Goal: Transaction & Acquisition: Download file/media

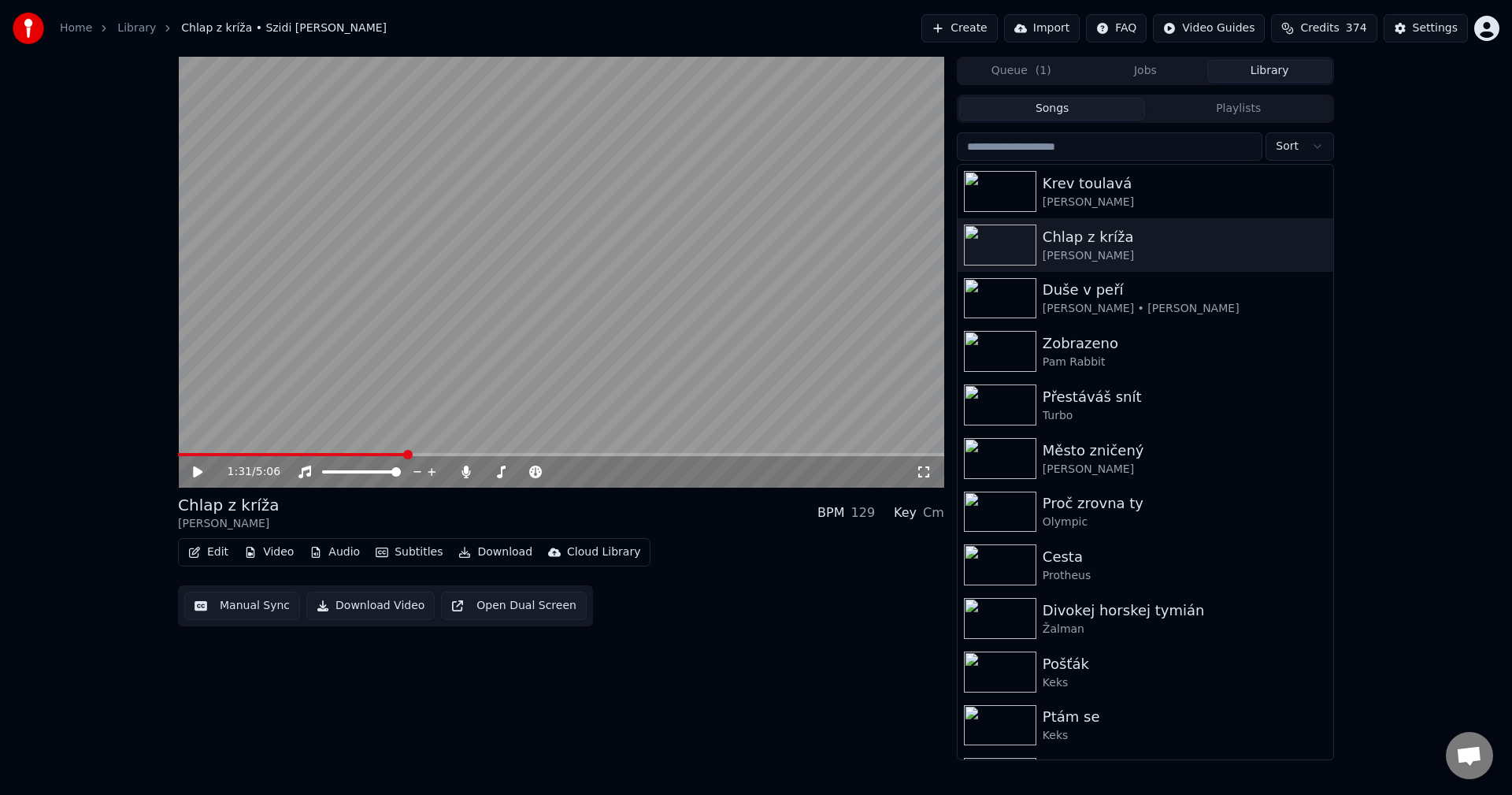
click at [200, 551] on icon "button" at bounding box center [194, 551] width 12 height 11
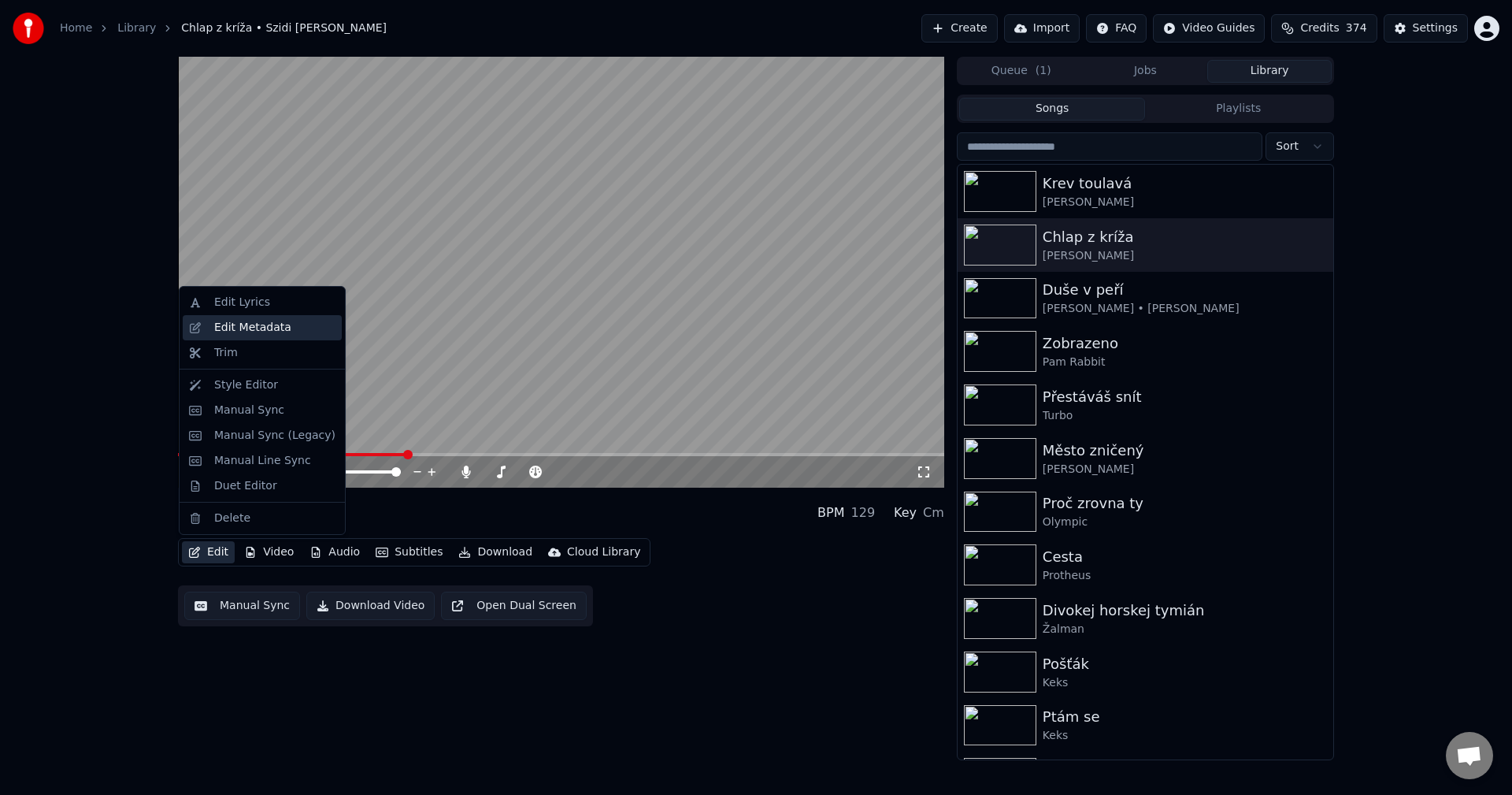
click at [264, 328] on div "Edit Metadata" at bounding box center [253, 327] width 77 height 16
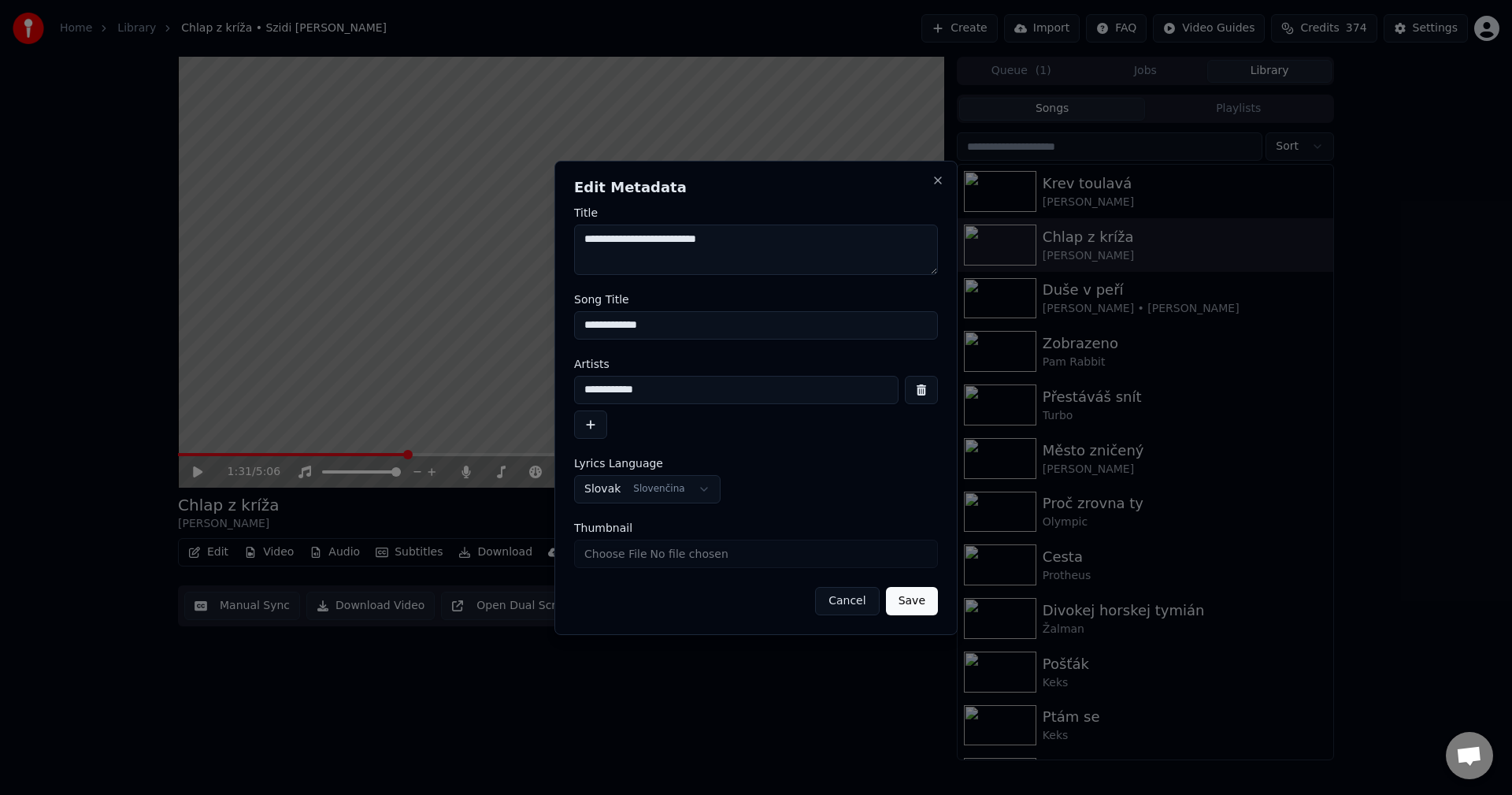
drag, startPoint x: 689, startPoint y: 332, endPoint x: 420, endPoint y: 334, distance: 269.0
click at [420, 334] on body "**********" at bounding box center [756, 398] width 1512 height 795
drag, startPoint x: 644, startPoint y: 394, endPoint x: 442, endPoint y: 394, distance: 202.0
click at [442, 394] on body "**********" at bounding box center [756, 398] width 1512 height 795
click at [845, 610] on button "Cancel" at bounding box center [847, 601] width 64 height 29
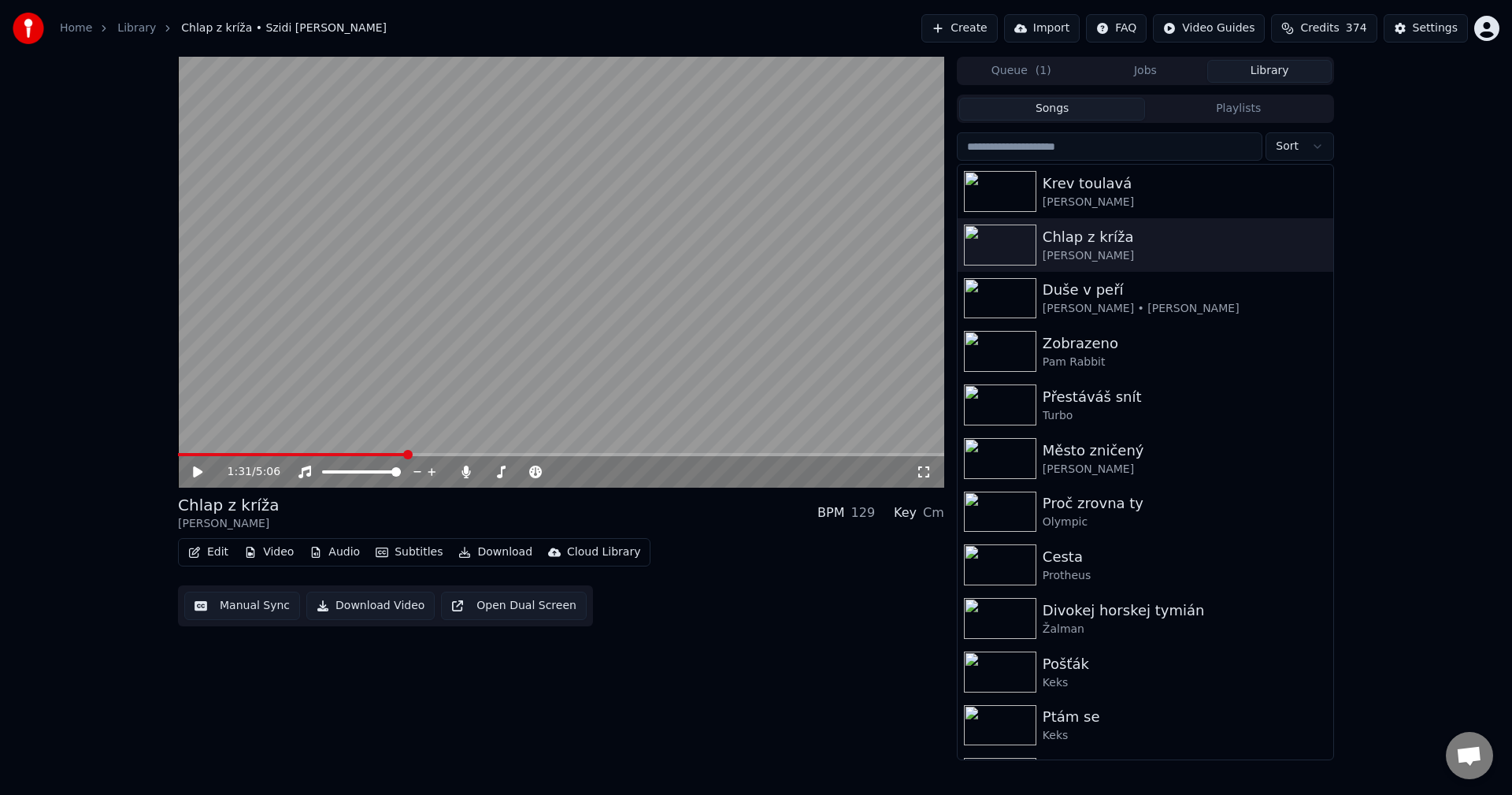
click at [276, 546] on button "Video" at bounding box center [269, 552] width 62 height 22
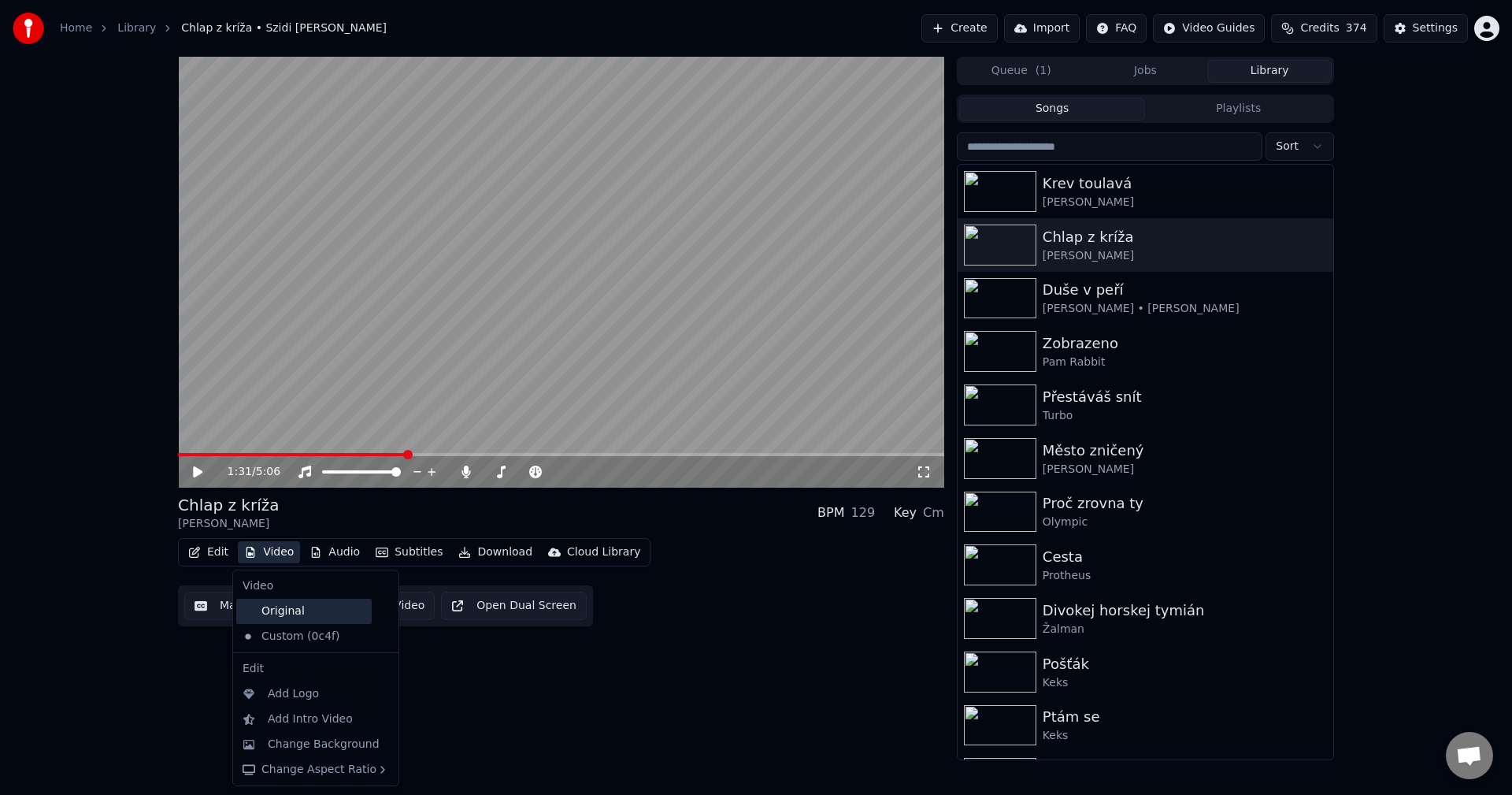
click at [283, 606] on div "Original" at bounding box center [304, 611] width 136 height 25
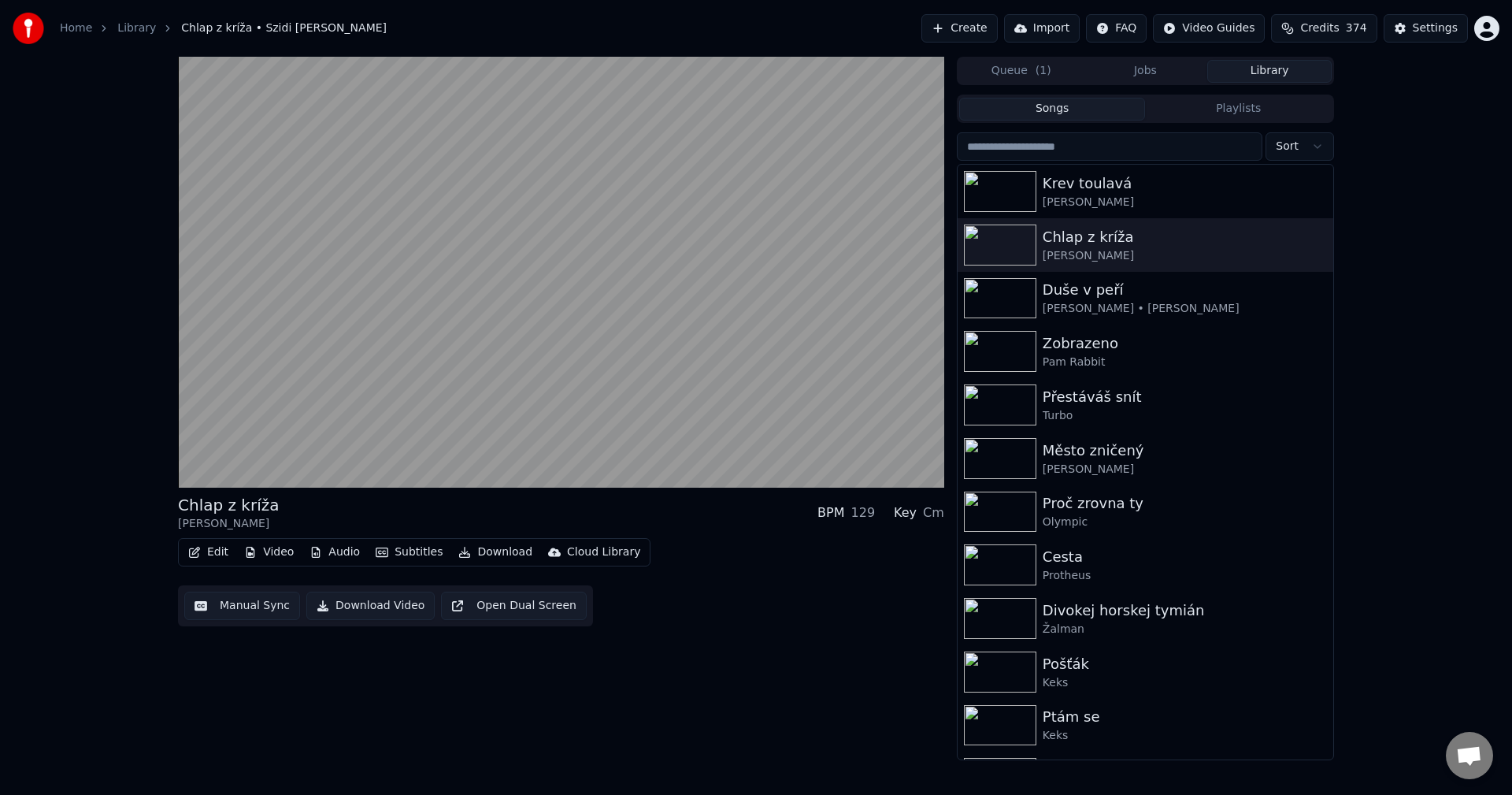
click at [348, 550] on button "Audio" at bounding box center [334, 552] width 63 height 22
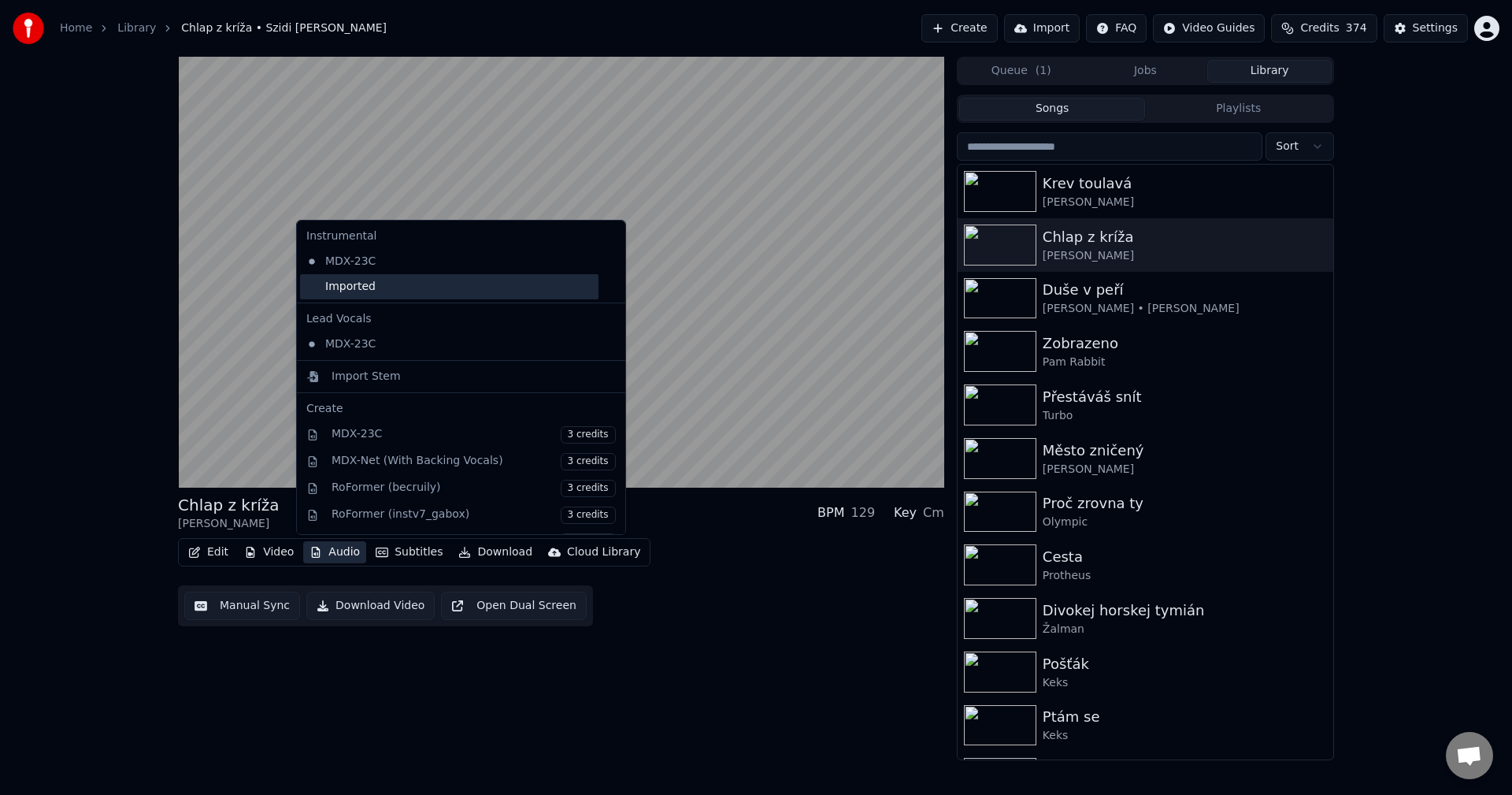
click at [395, 283] on div "Imported" at bounding box center [449, 286] width 298 height 25
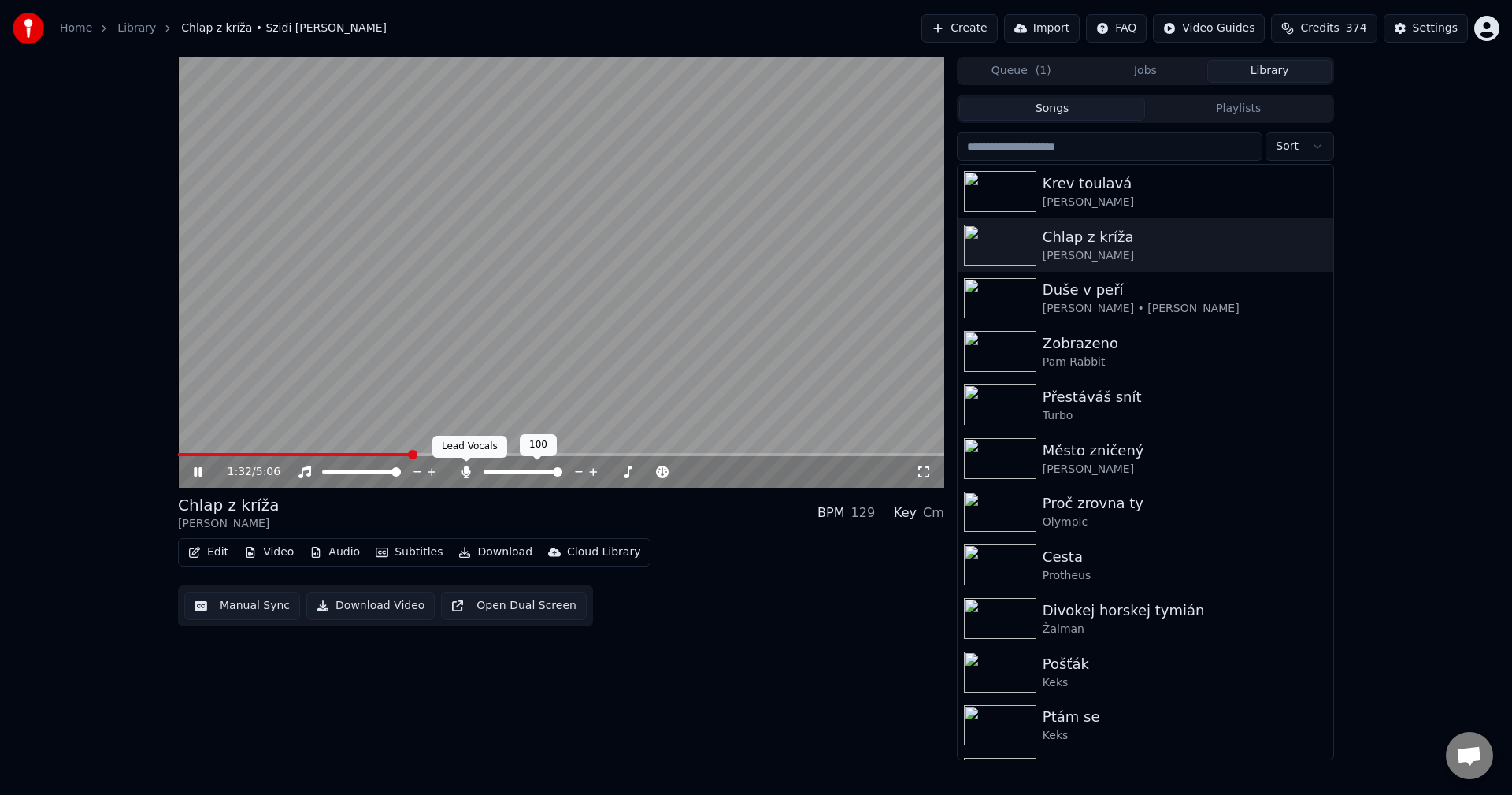
click at [468, 469] on icon at bounding box center [465, 471] width 9 height 12
click at [197, 471] on icon at bounding box center [198, 472] width 8 height 10
click at [486, 552] on button "Download" at bounding box center [496, 552] width 87 height 22
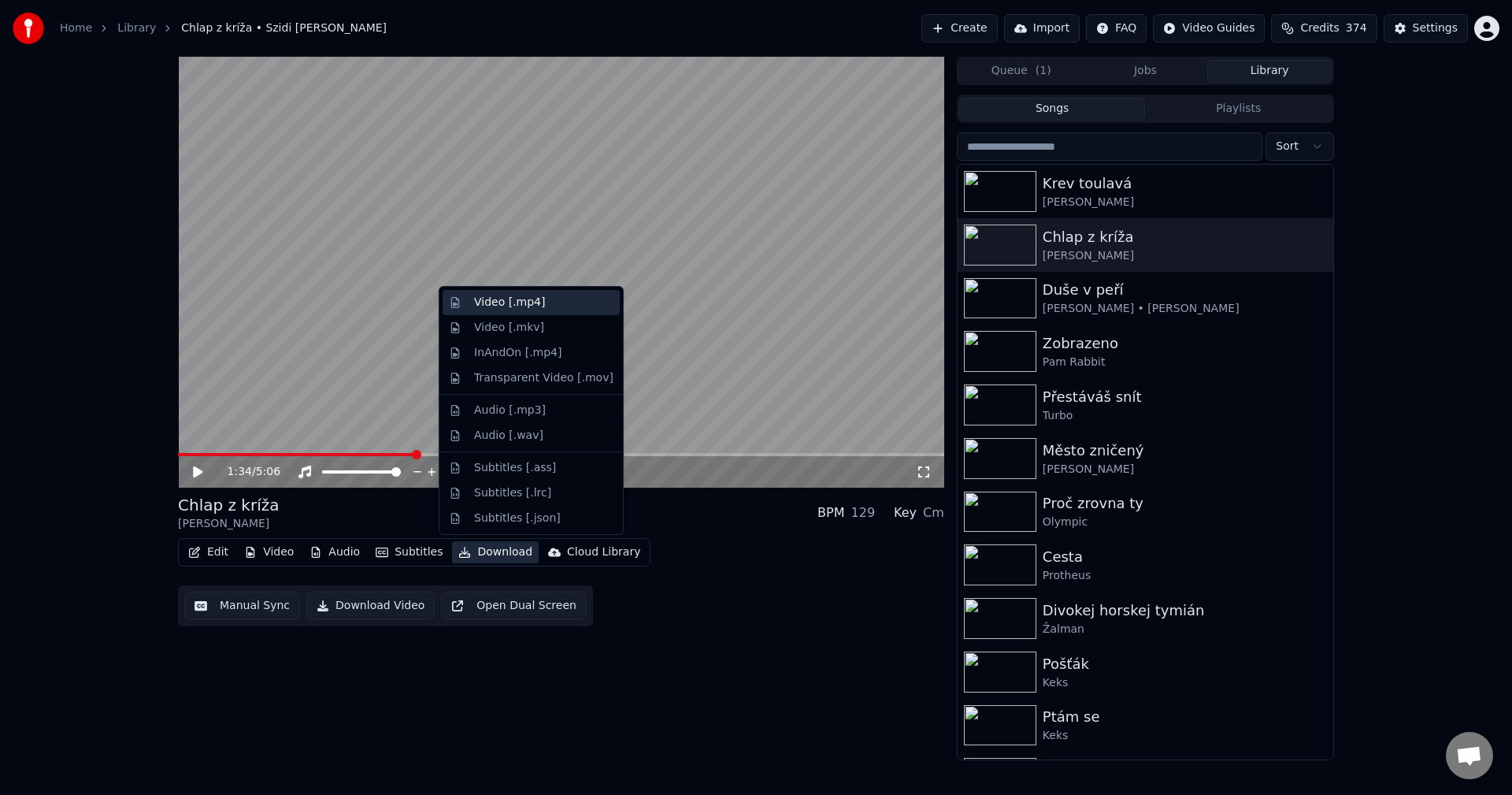
click at [514, 304] on div "Video [.mp4]" at bounding box center [509, 302] width 71 height 16
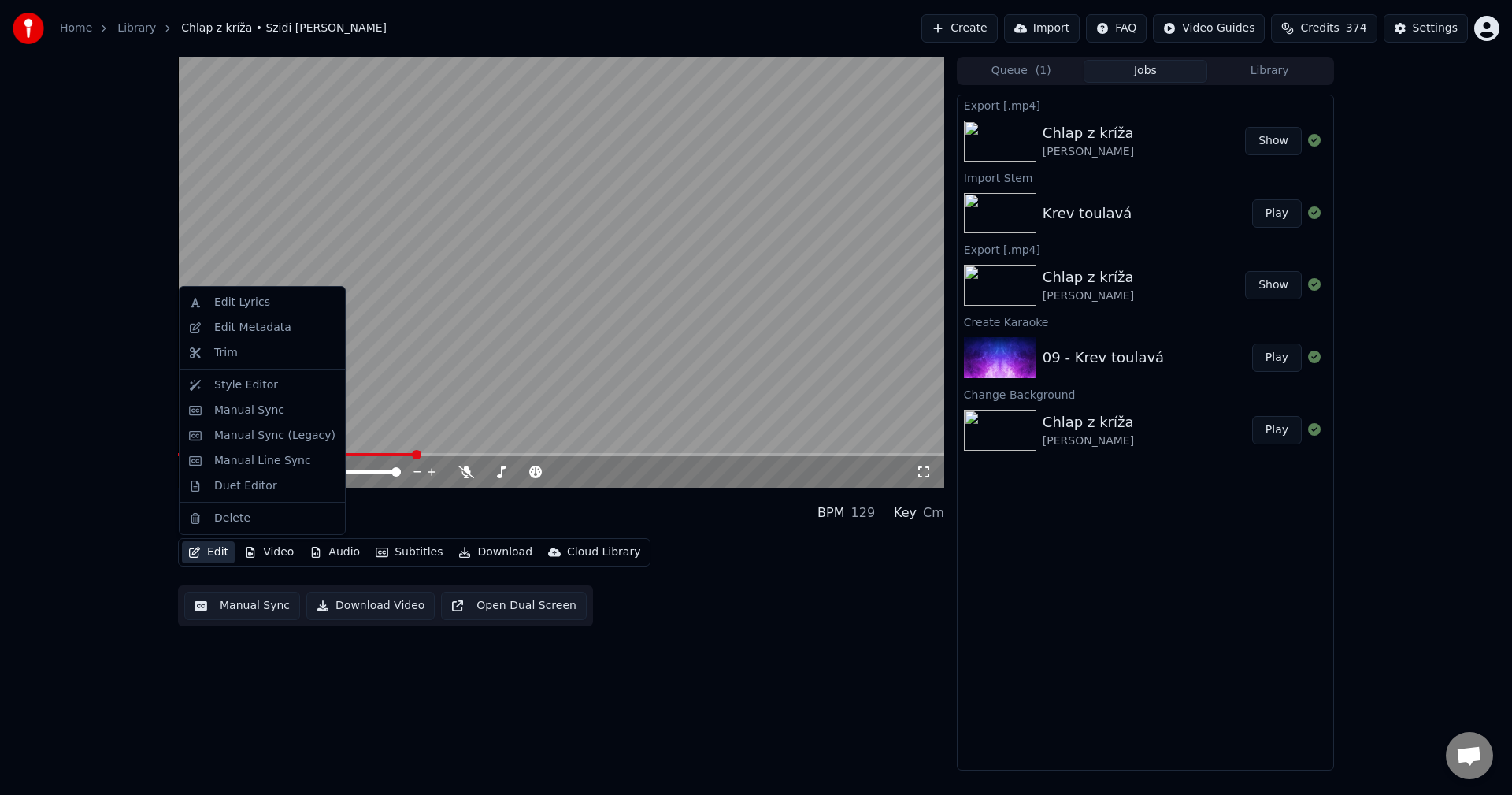
click at [220, 559] on button "Edit" at bounding box center [208, 552] width 53 height 22
click at [222, 327] on div "Edit Metadata" at bounding box center [253, 327] width 77 height 16
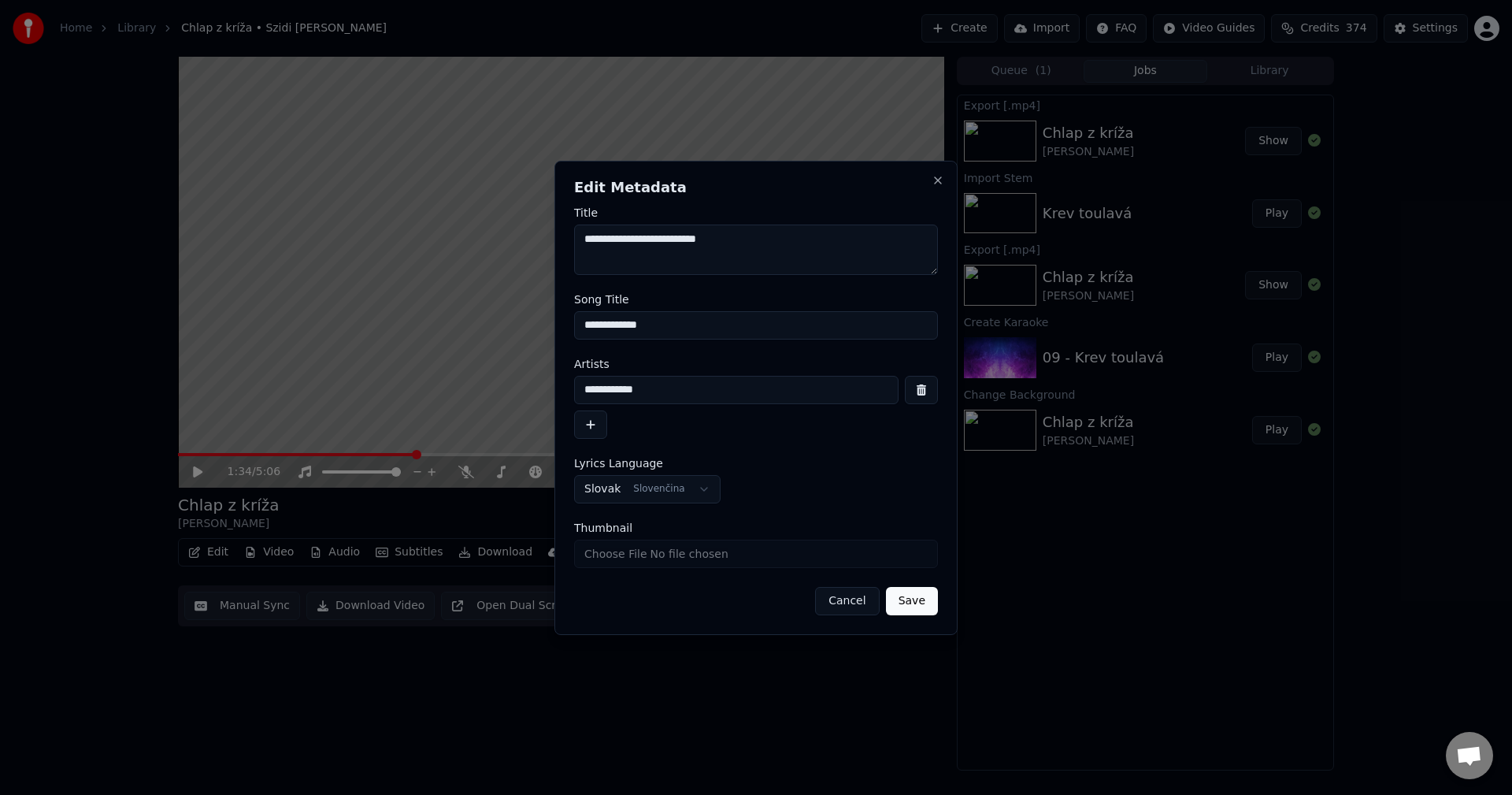
drag, startPoint x: 672, startPoint y: 393, endPoint x: 403, endPoint y: 386, distance: 269.1
click at [403, 386] on body "**********" at bounding box center [756, 398] width 1512 height 795
click at [669, 393] on input "**********" at bounding box center [736, 389] width 325 height 29
drag, startPoint x: 668, startPoint y: 393, endPoint x: 551, endPoint y: 395, distance: 117.0
click at [552, 395] on body "**********" at bounding box center [756, 398] width 1512 height 795
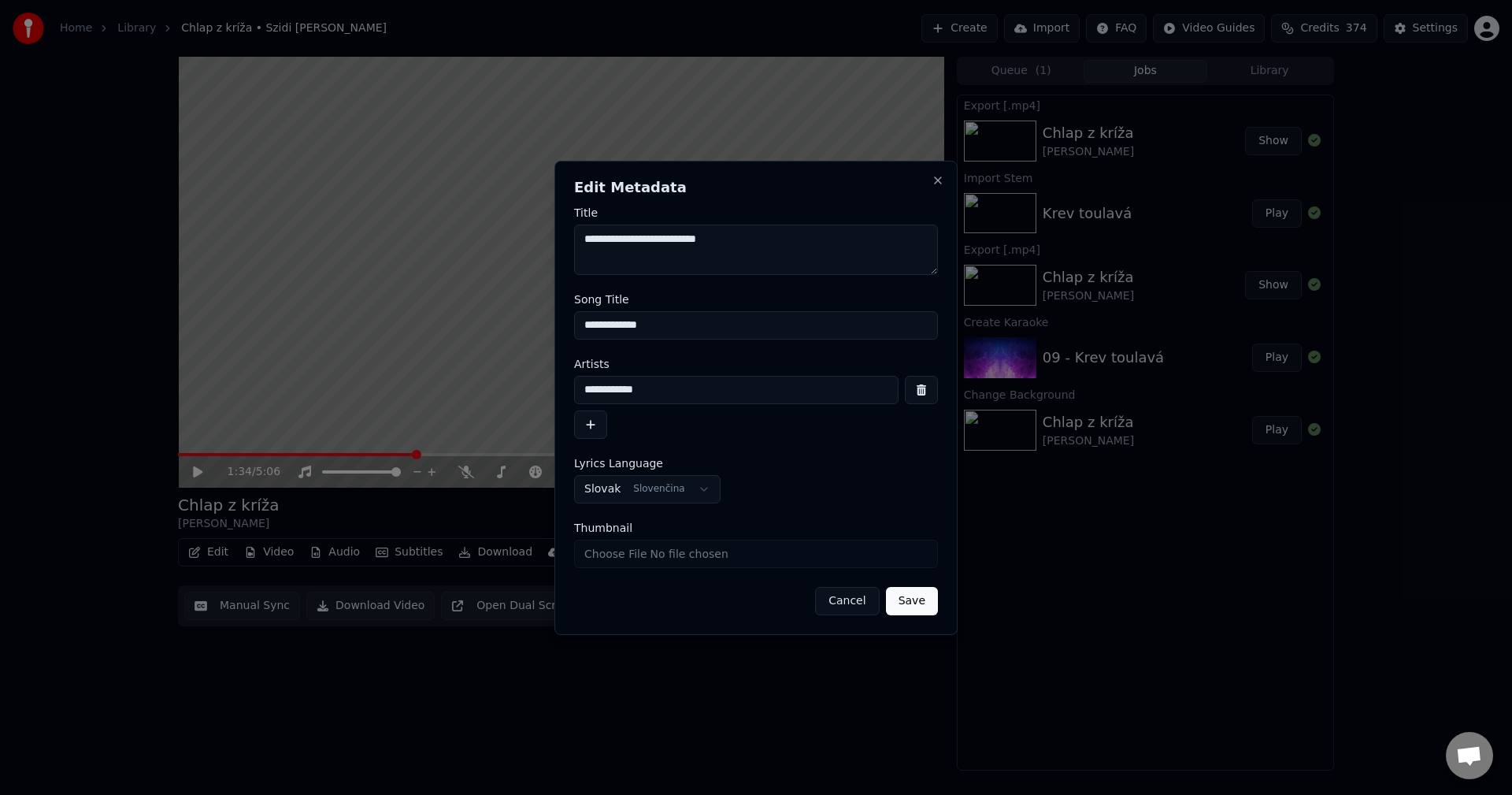
drag, startPoint x: 666, startPoint y: 396, endPoint x: 482, endPoint y: 395, distance: 184.0
click at [488, 395] on body "**********" at bounding box center [756, 398] width 1512 height 795
drag, startPoint x: 619, startPoint y: 319, endPoint x: 461, endPoint y: 316, distance: 158.0
click at [464, 316] on body "**********" at bounding box center [756, 398] width 1512 height 795
click at [934, 183] on button "Close" at bounding box center [937, 180] width 12 height 12
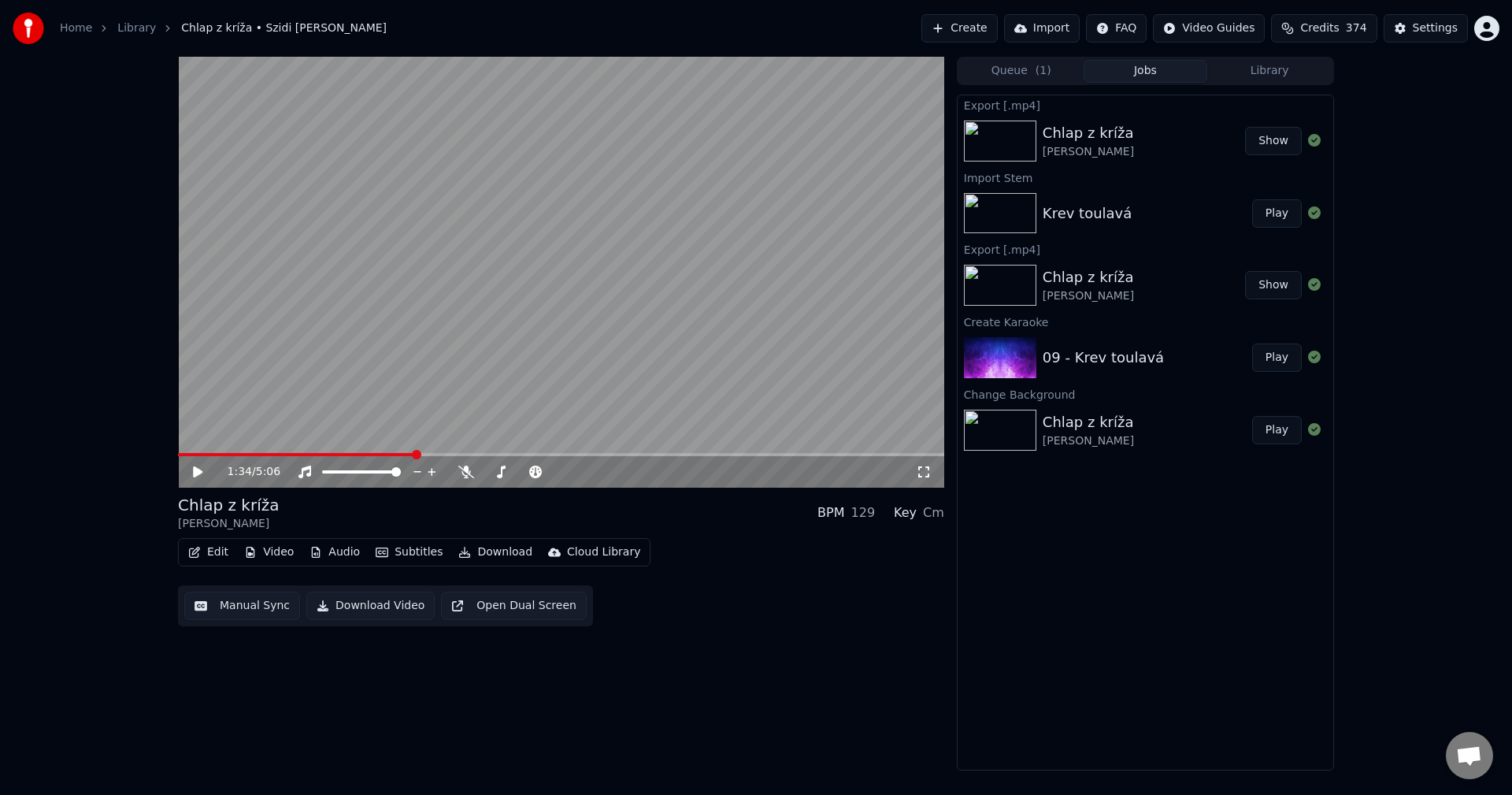
click at [1164, 224] on div "Krev toulavá Play" at bounding box center [1145, 213] width 375 height 53
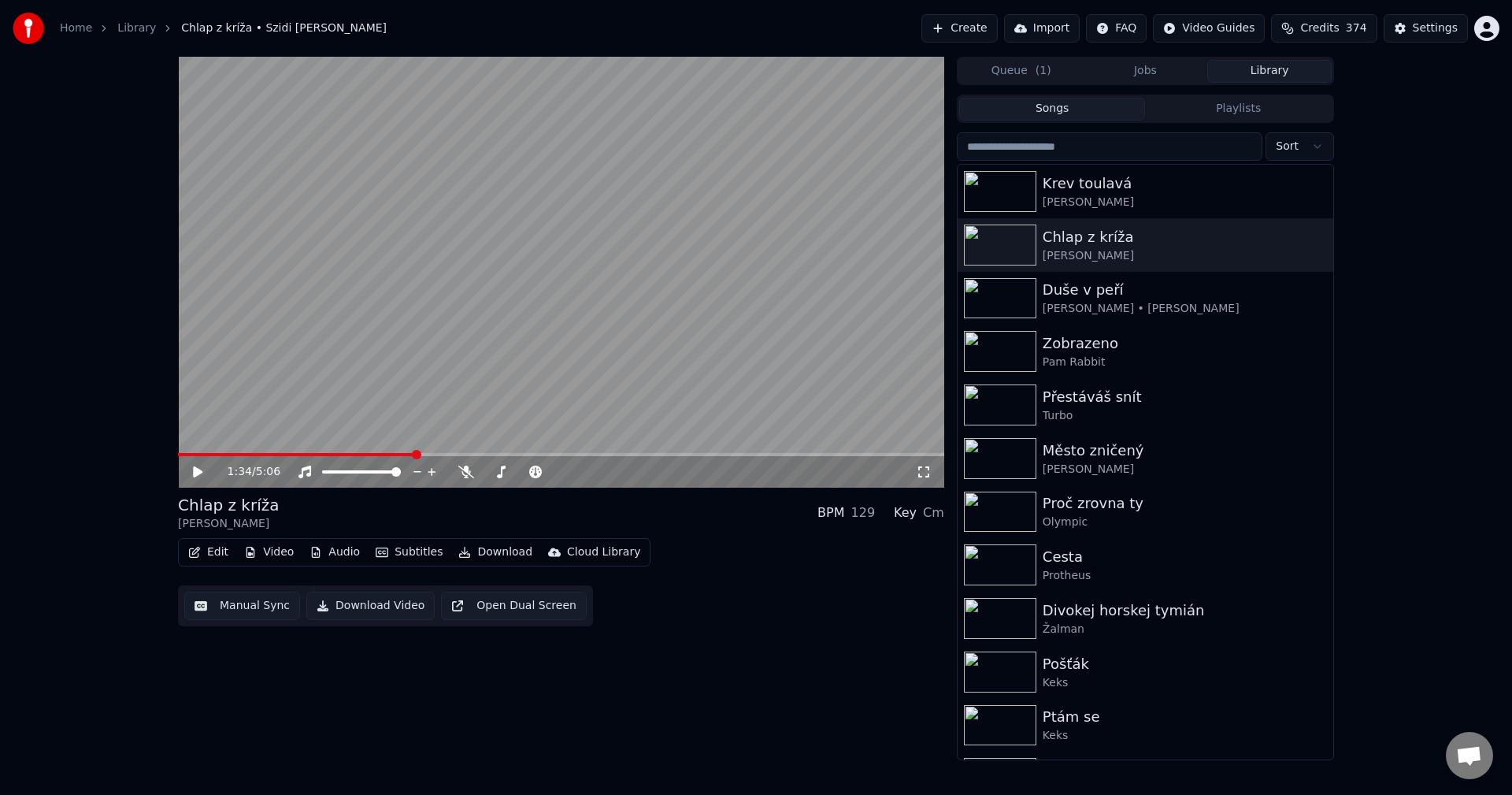
click at [1263, 77] on button "Library" at bounding box center [1269, 71] width 124 height 23
click at [1128, 192] on div "Krev toulavá" at bounding box center [1177, 183] width 268 height 22
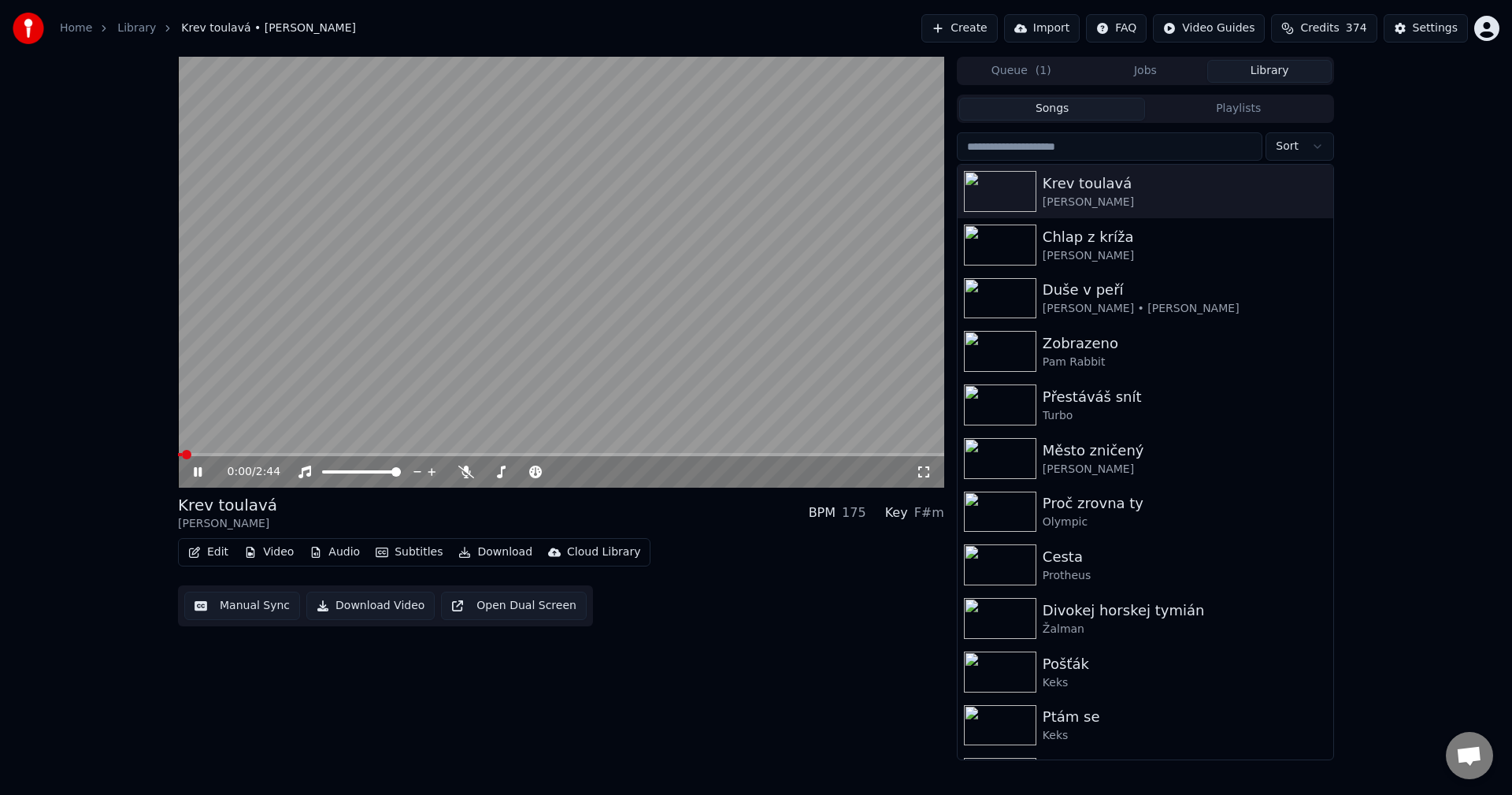
click at [195, 470] on icon at bounding box center [198, 472] width 8 height 10
click at [219, 550] on button "Edit" at bounding box center [208, 552] width 53 height 22
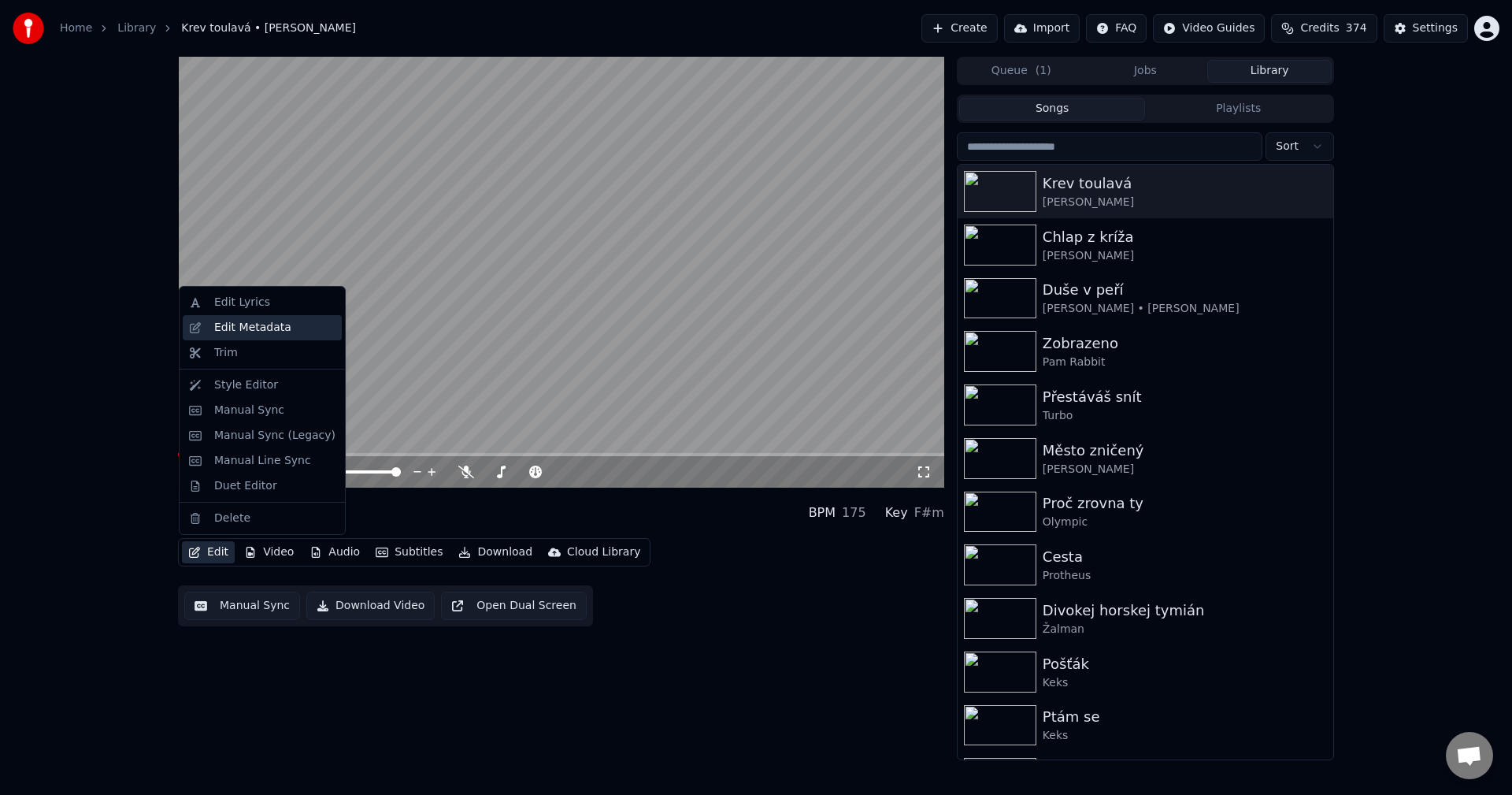
click at [280, 334] on div "Edit Metadata" at bounding box center [253, 327] width 77 height 16
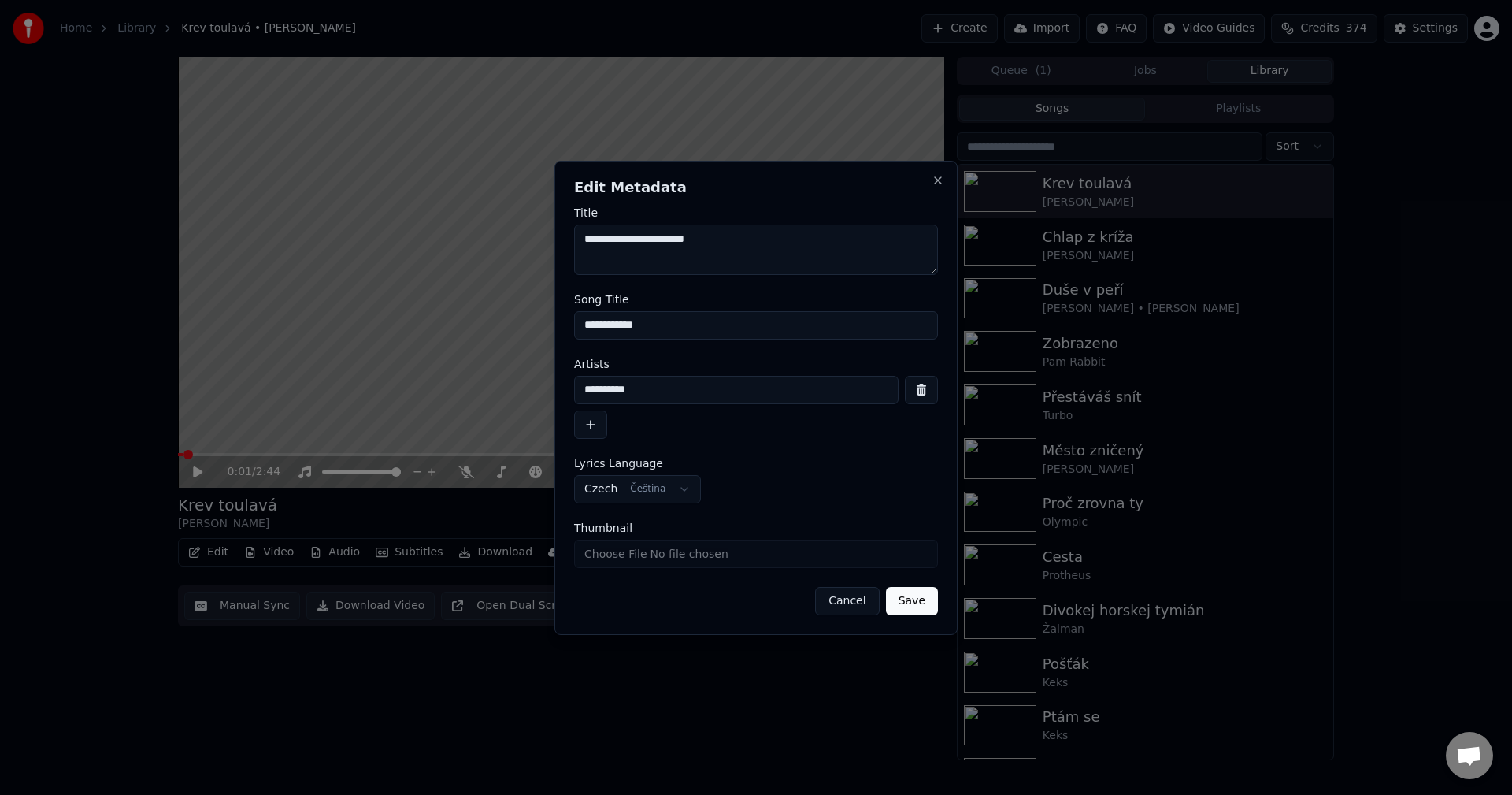
drag, startPoint x: 663, startPoint y: 332, endPoint x: 472, endPoint y: 345, distance: 191.4
click at [472, 345] on body "**********" at bounding box center [756, 398] width 1512 height 795
drag, startPoint x: 649, startPoint y: 401, endPoint x: 490, endPoint y: 411, distance: 159.3
click at [490, 411] on body "**********" at bounding box center [756, 398] width 1512 height 795
click at [920, 187] on h2 "Edit Metadata" at bounding box center [756, 187] width 364 height 14
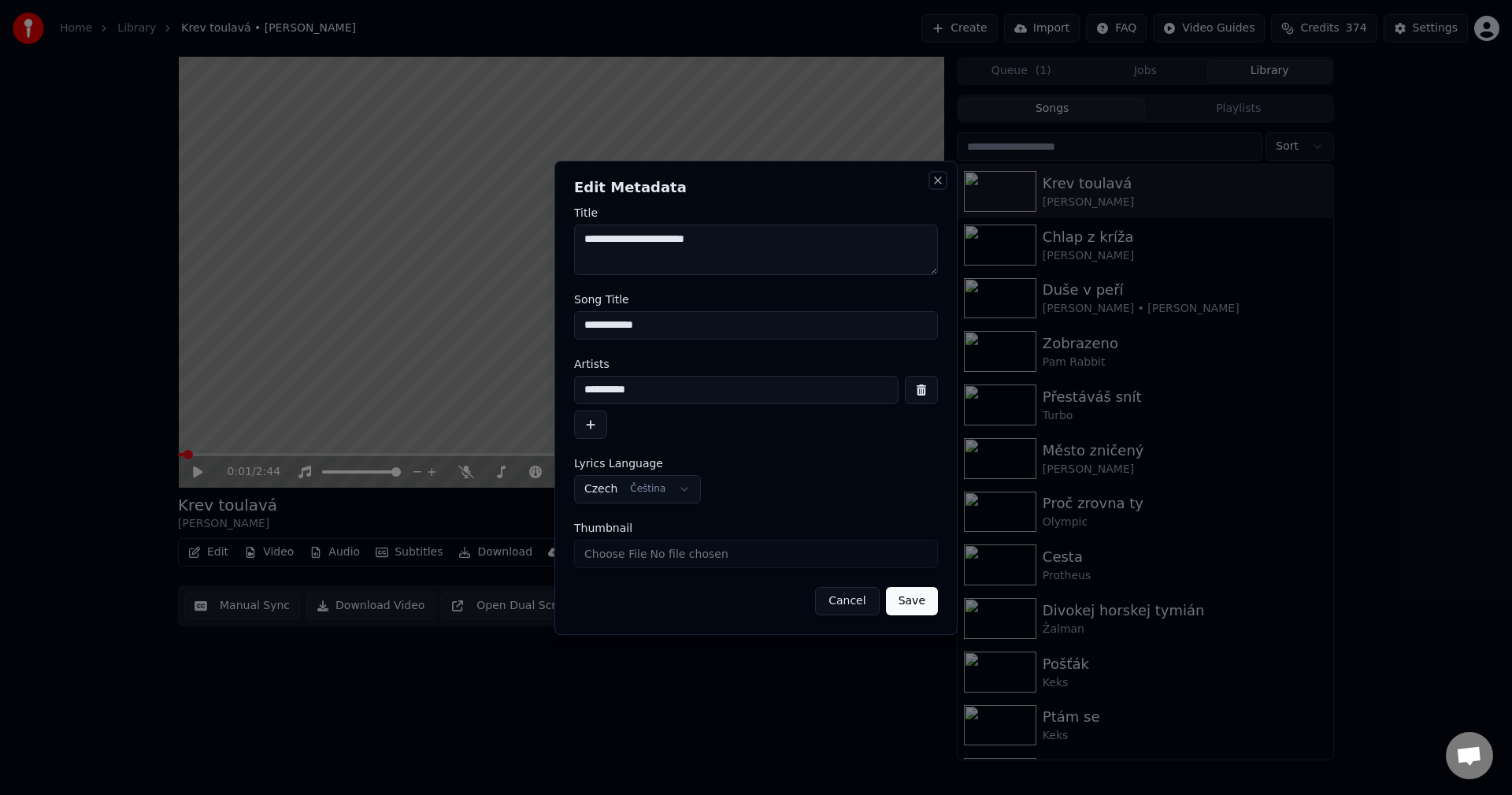
click at [939, 182] on button "Close" at bounding box center [937, 180] width 12 height 12
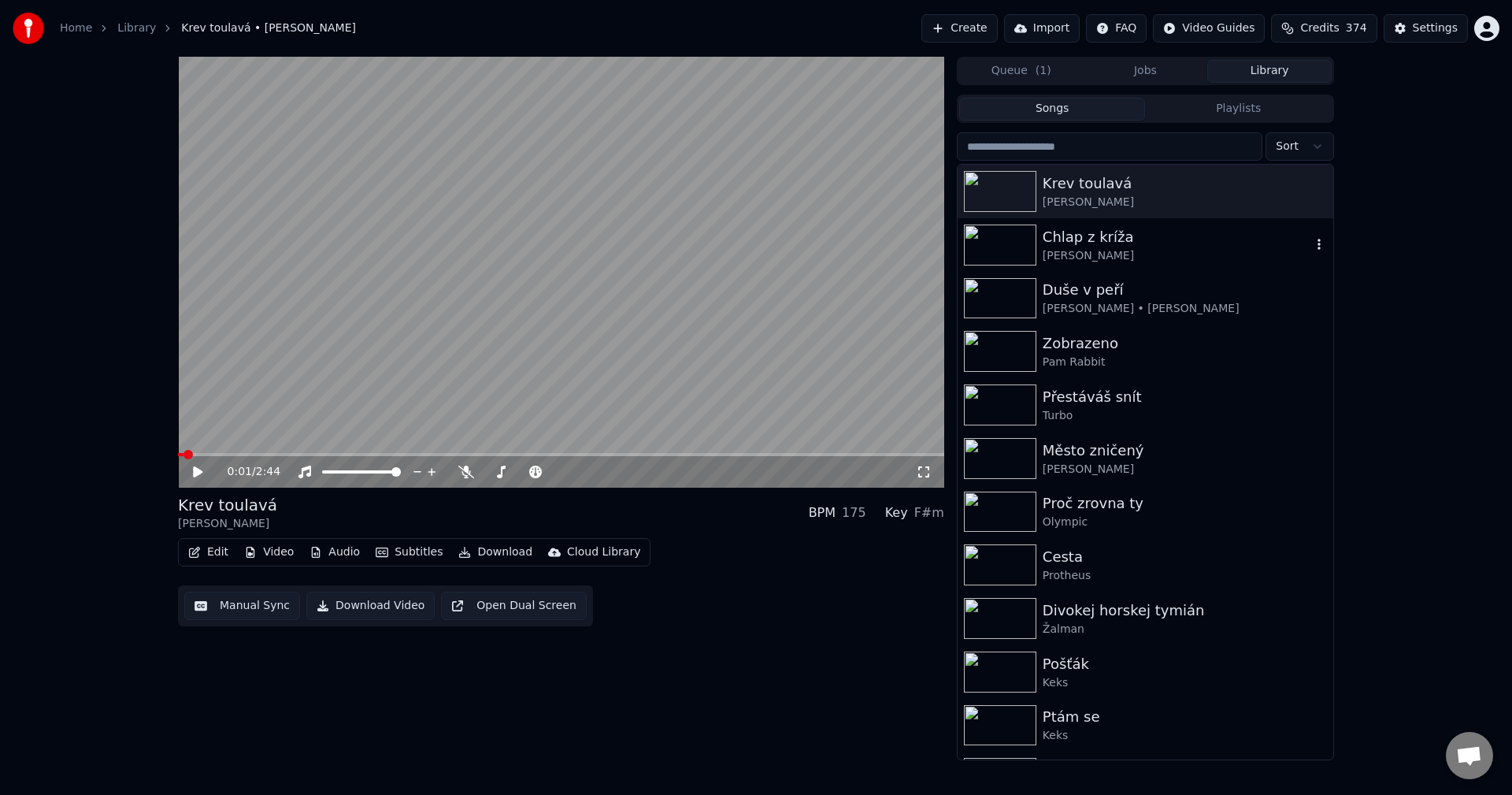
click at [1083, 236] on div "Chlap z kríža" at bounding box center [1177, 236] width 268 height 22
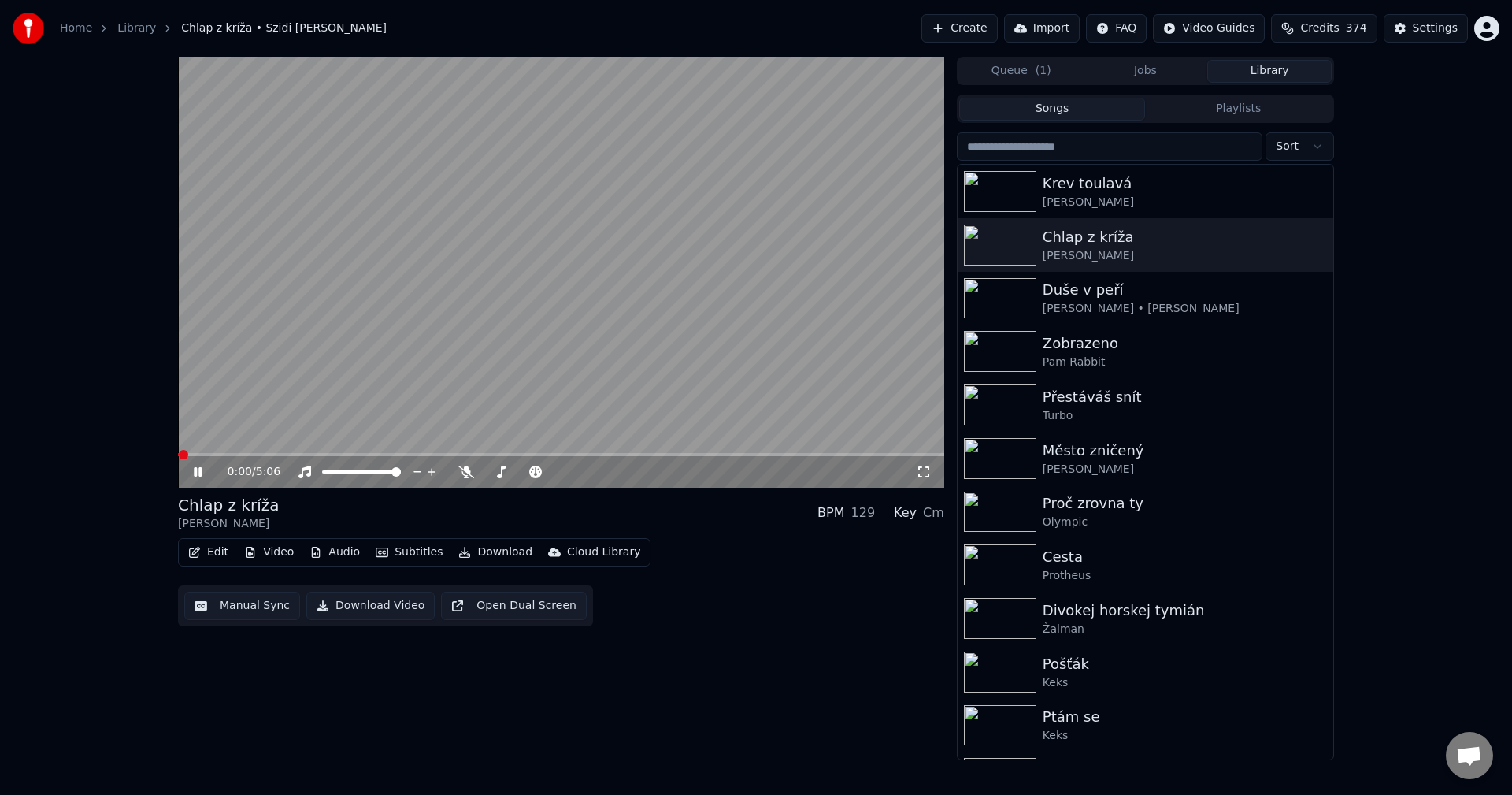
click at [203, 472] on icon at bounding box center [209, 471] width 37 height 12
click at [469, 474] on icon at bounding box center [466, 471] width 16 height 12
click at [334, 552] on button "Audio" at bounding box center [334, 552] width 63 height 22
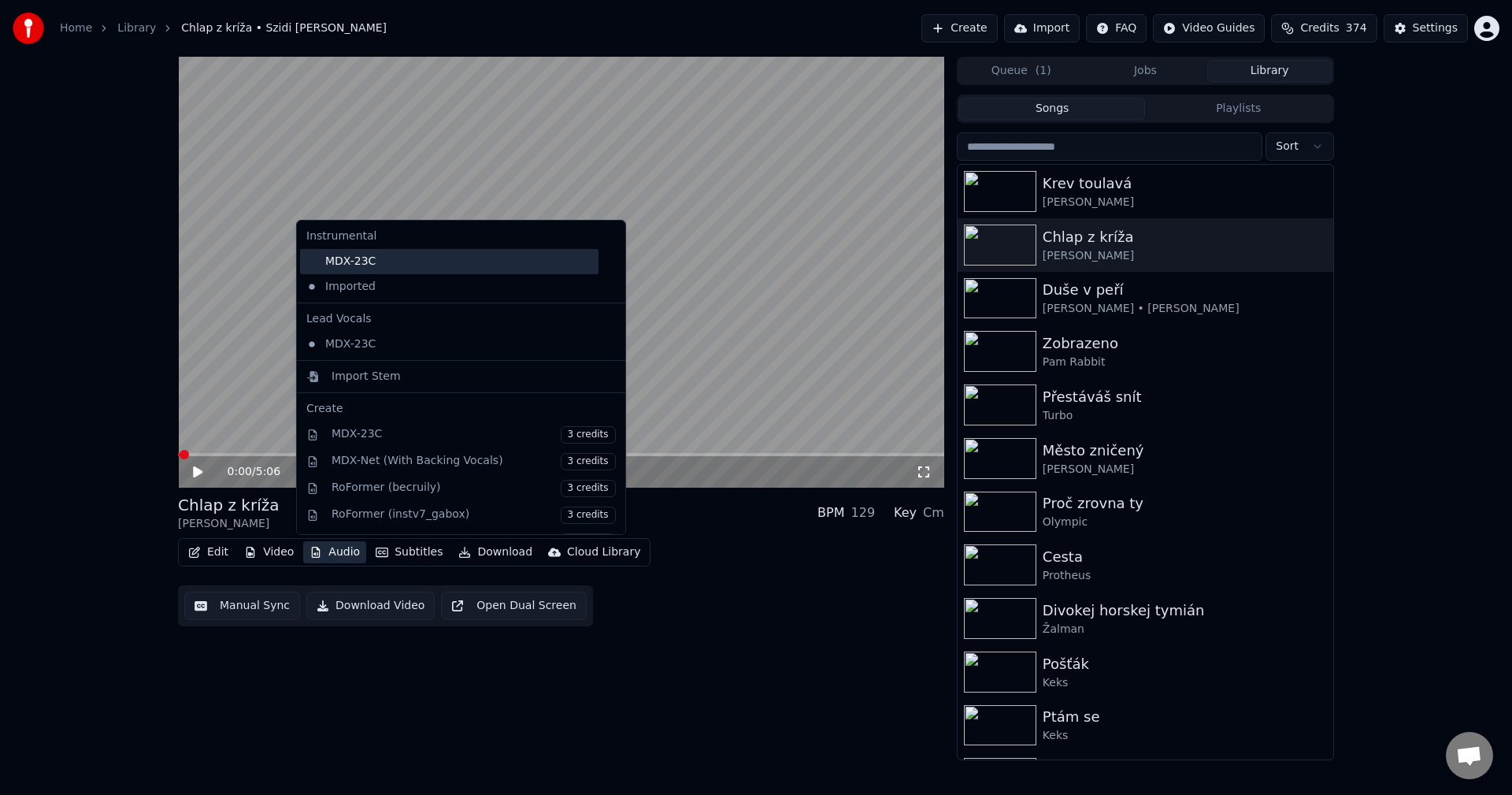
click at [374, 264] on div "MDX-23C" at bounding box center [449, 261] width 298 height 25
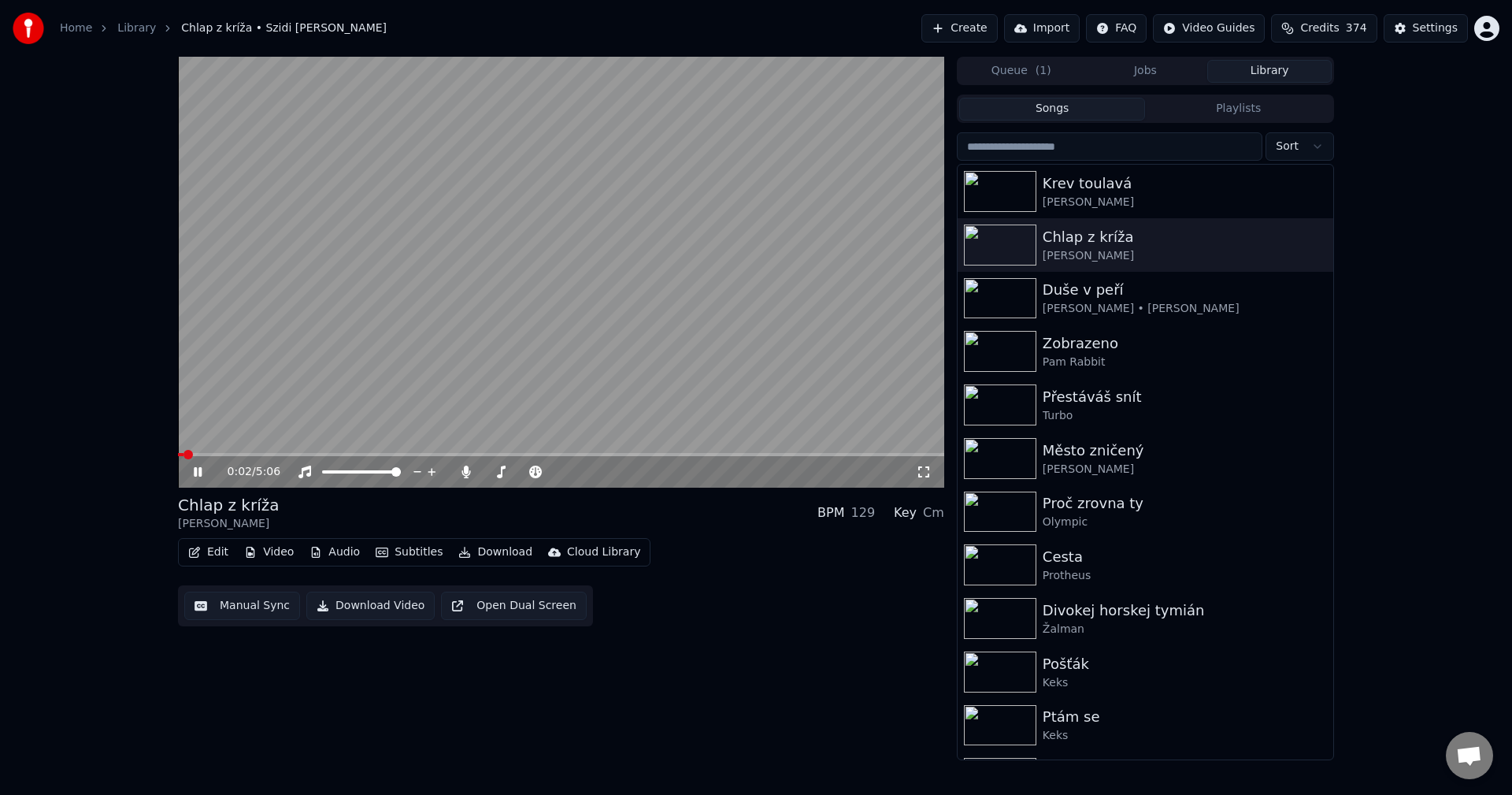
click at [196, 471] on icon at bounding box center [198, 472] width 8 height 10
click at [486, 557] on button "Download" at bounding box center [496, 552] width 87 height 22
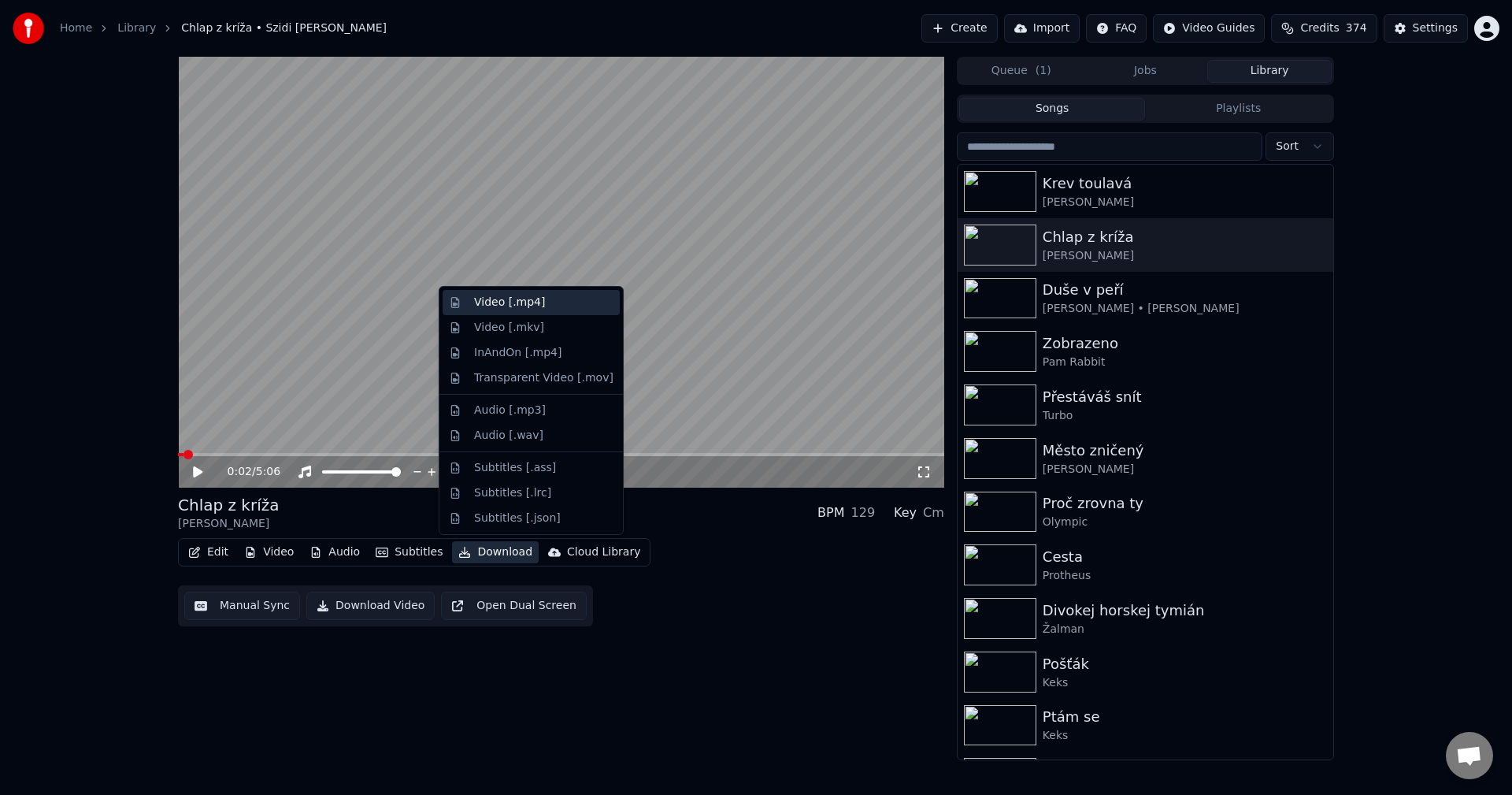
click at [523, 307] on div "Video [.mp4]" at bounding box center [509, 302] width 71 height 16
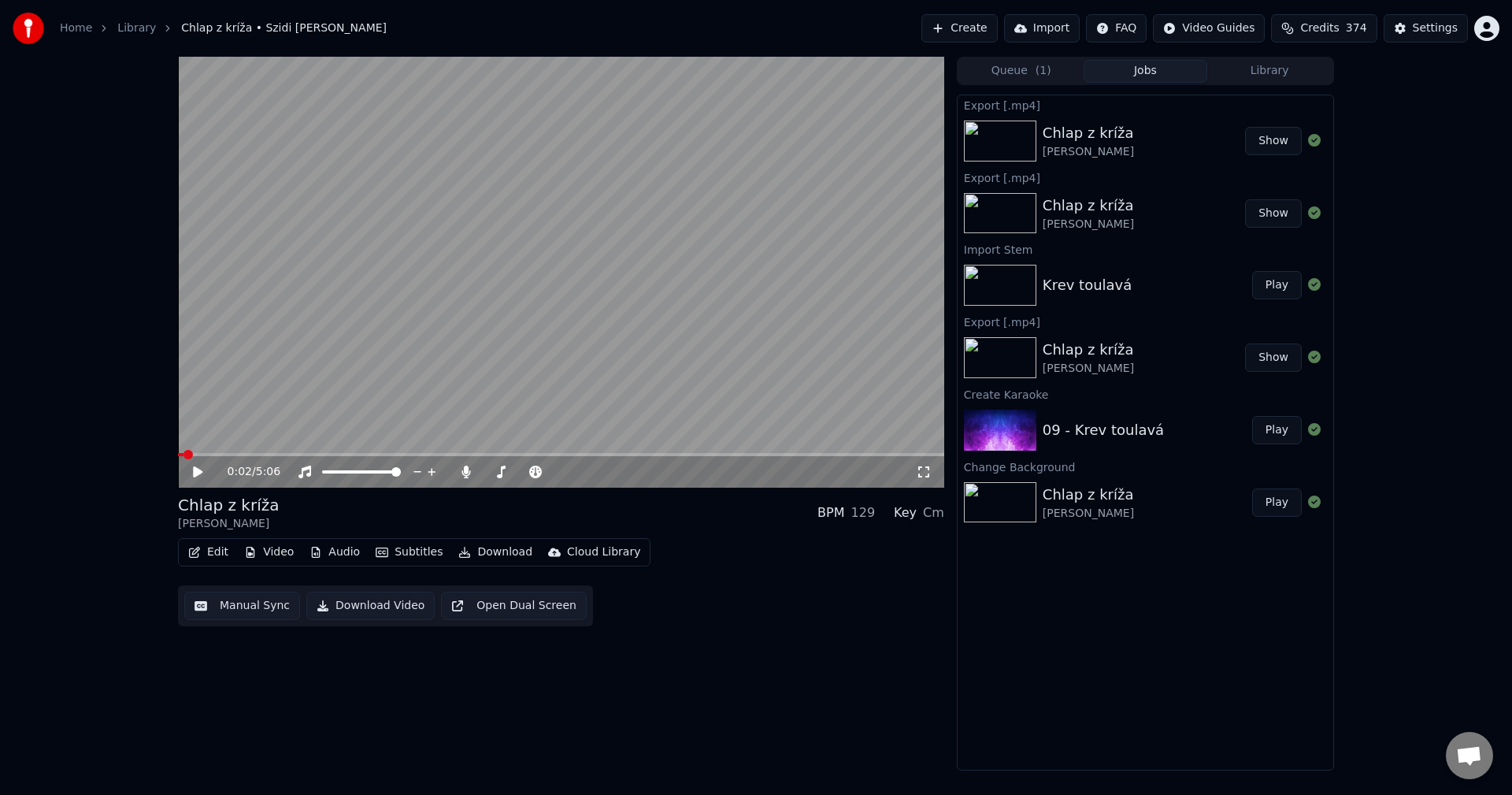
click at [1286, 62] on button "Library" at bounding box center [1269, 71] width 124 height 23
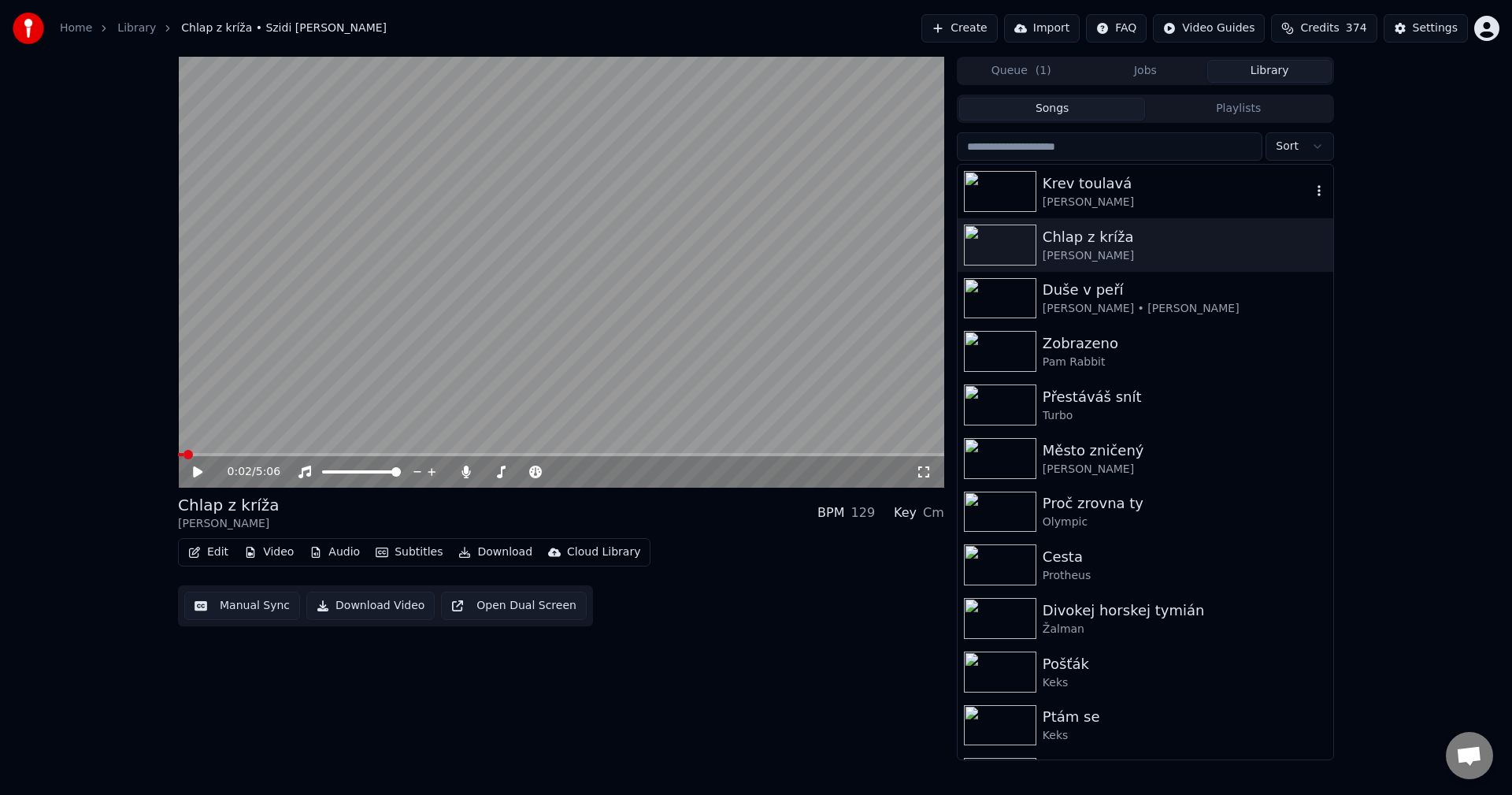
click at [1177, 187] on div "Krev toulavá" at bounding box center [1177, 183] width 268 height 22
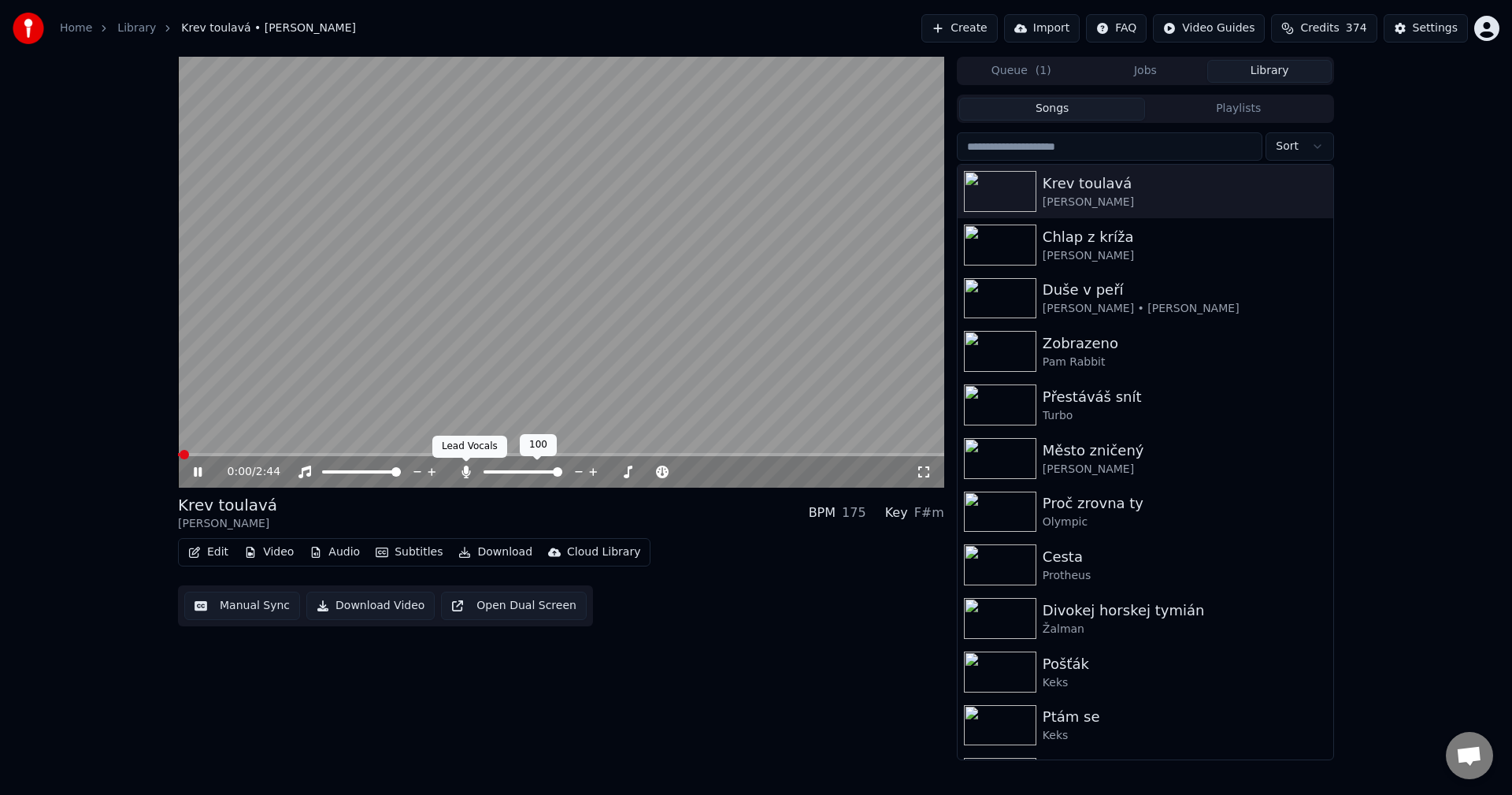
click at [469, 471] on icon at bounding box center [465, 471] width 9 height 12
click at [343, 548] on button "Audio" at bounding box center [334, 552] width 63 height 22
click at [217, 729] on div "0:02 / 2:44 Krev toulavá [PERSON_NAME] BPM 175 Key F#m Edit Video Audio Subtitl…" at bounding box center [561, 408] width 766 height 703
click at [195, 474] on icon at bounding box center [198, 472] width 8 height 10
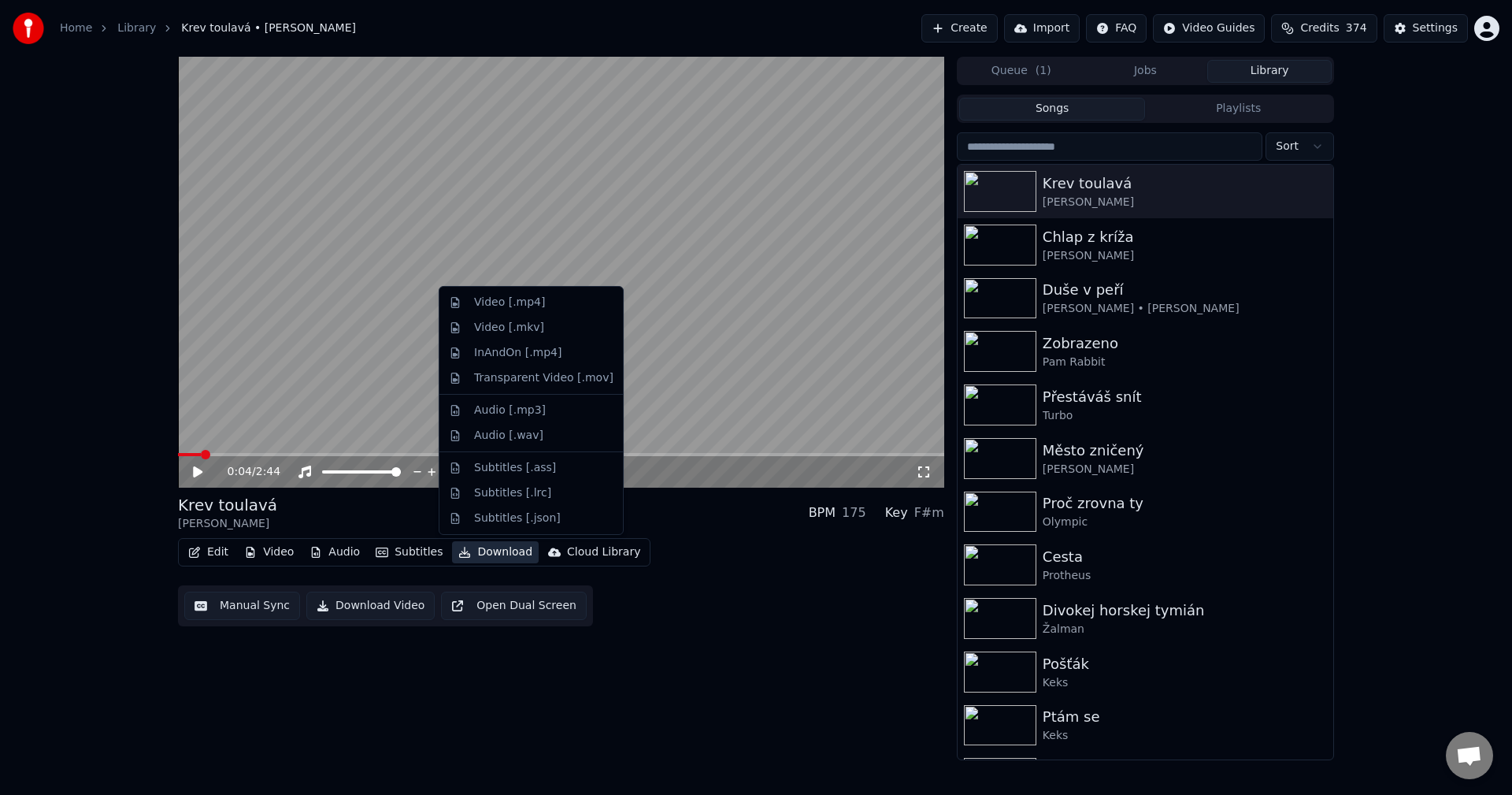
click at [505, 554] on button "Download" at bounding box center [496, 552] width 87 height 22
click at [545, 303] on div "Video [.mp4]" at bounding box center [544, 302] width 139 height 16
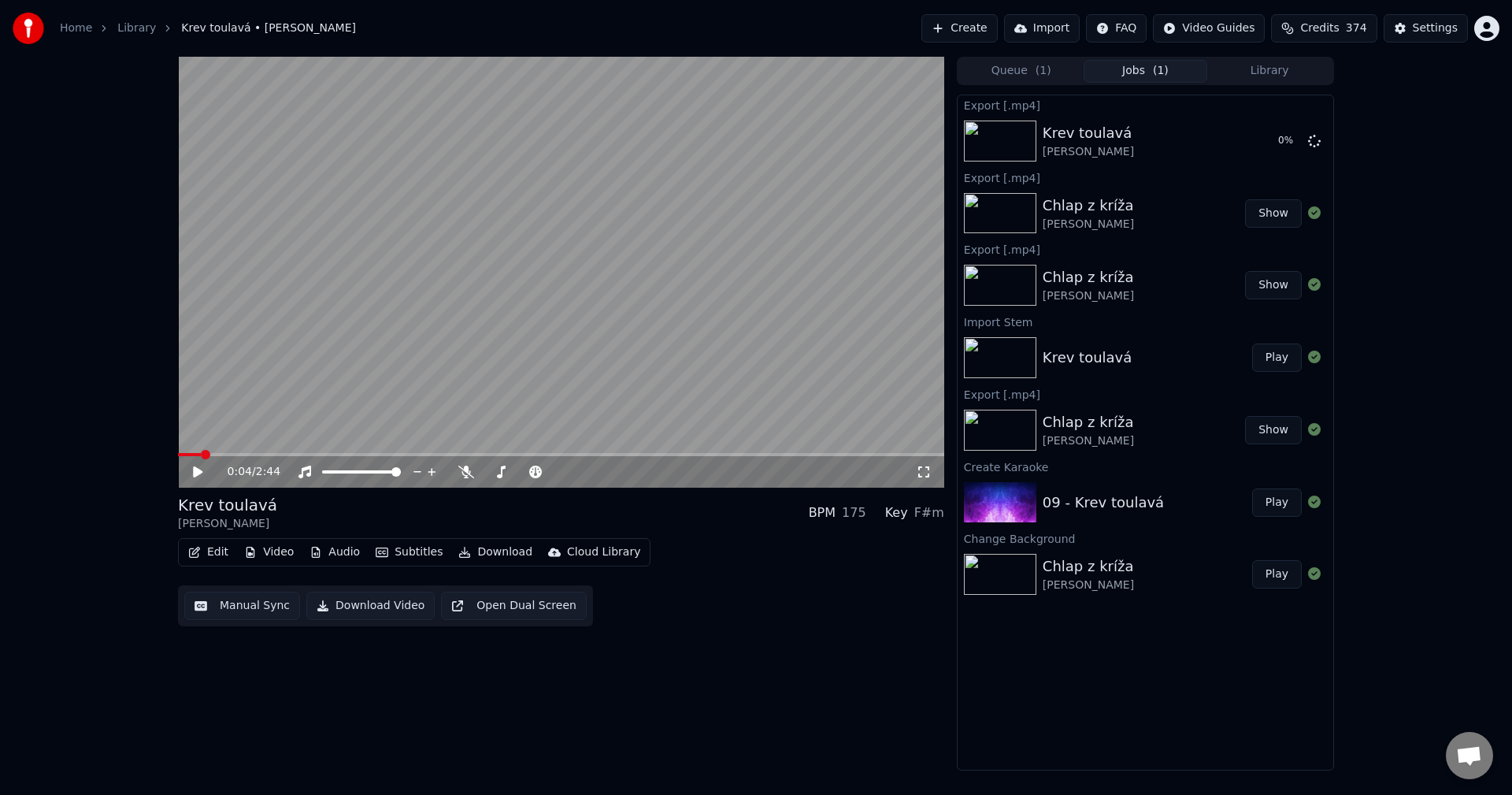
click at [216, 555] on button "Edit" at bounding box center [208, 552] width 53 height 22
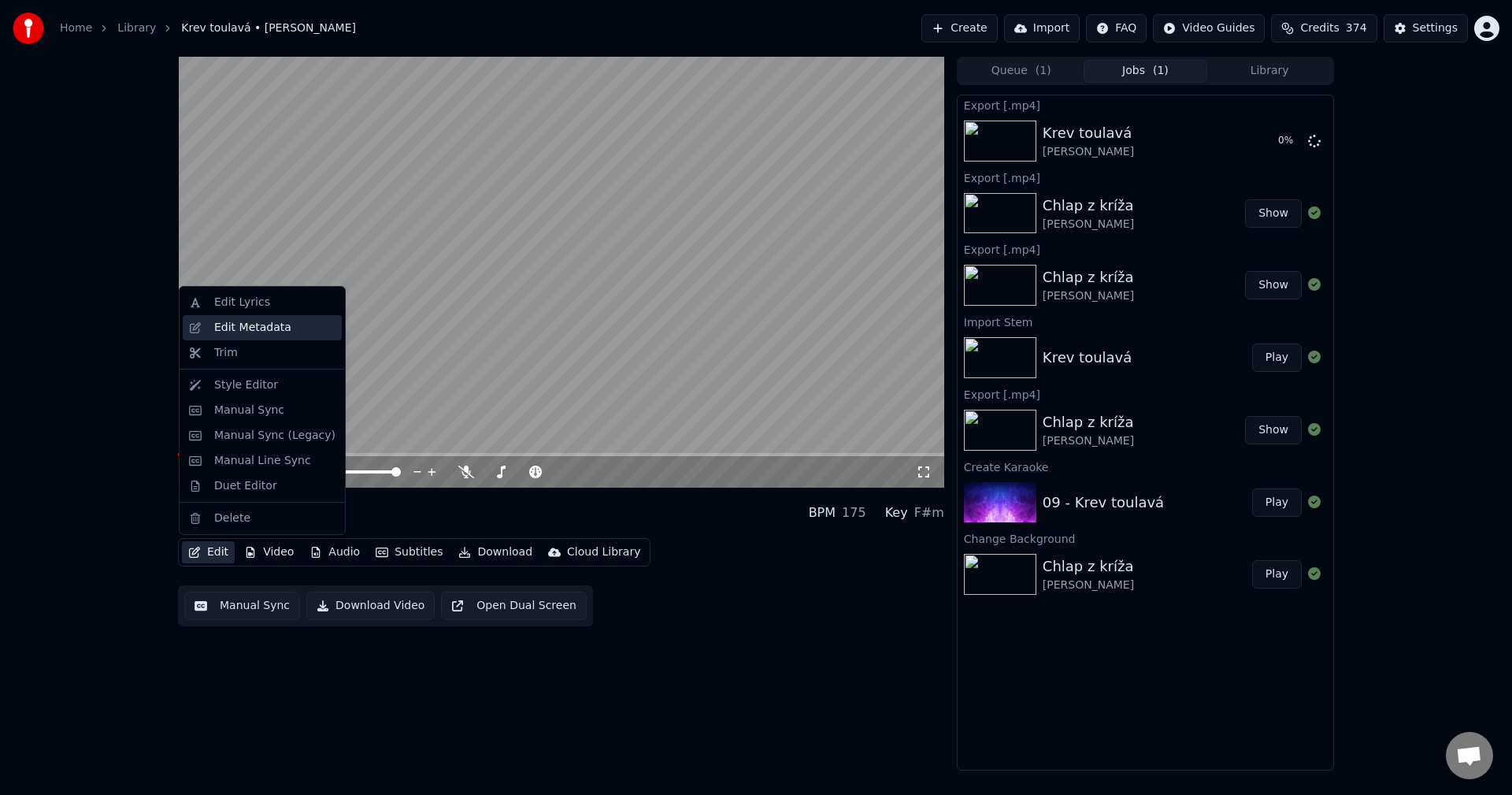
click at [265, 334] on div "Edit Metadata" at bounding box center [253, 327] width 77 height 16
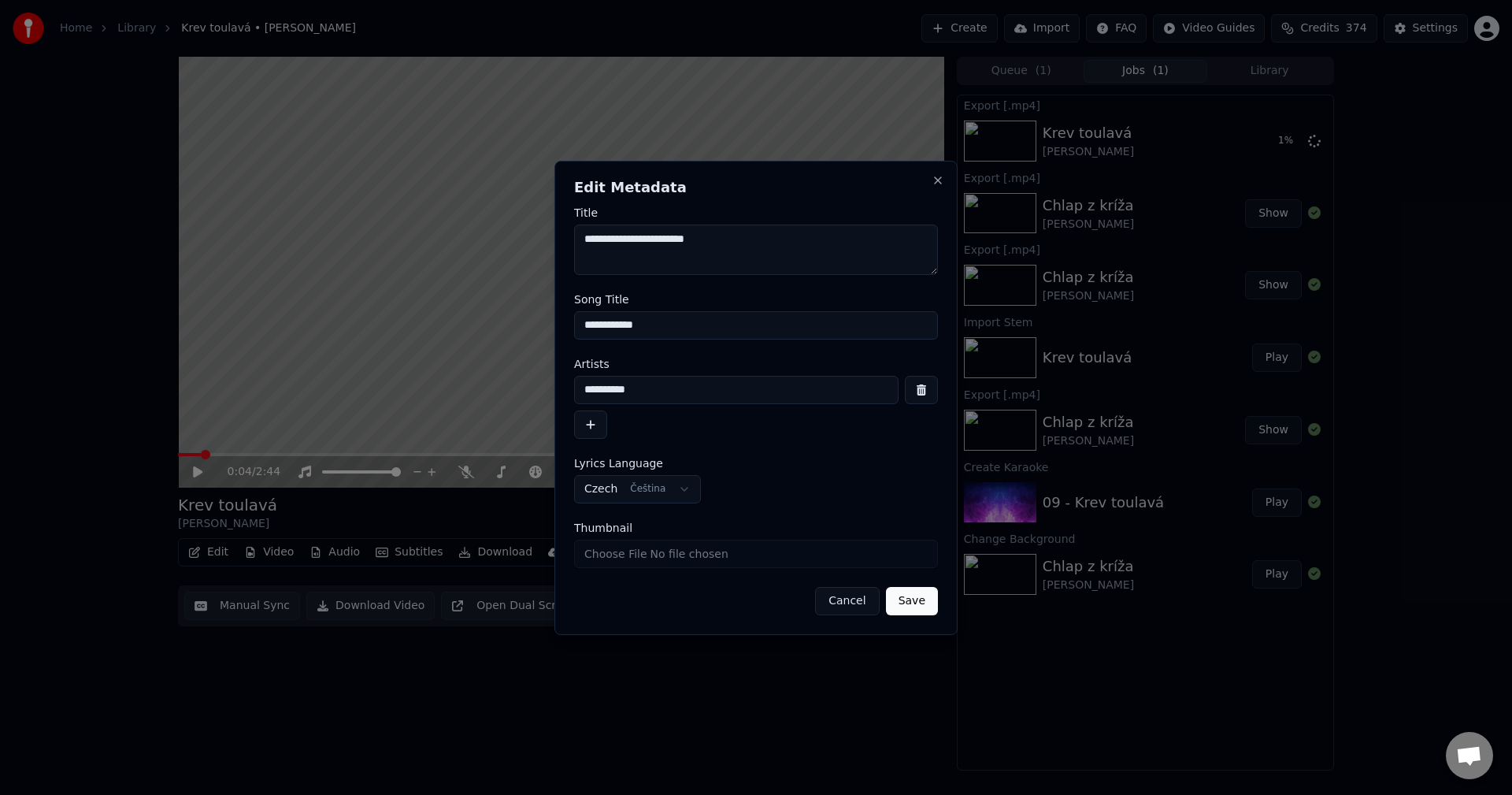
drag, startPoint x: 657, startPoint y: 392, endPoint x: 356, endPoint y: 389, distance: 301.0
click at [347, 391] on body "**********" at bounding box center [756, 398] width 1512 height 795
drag, startPoint x: 667, startPoint y: 331, endPoint x: 487, endPoint y: 343, distance: 180.4
click at [487, 342] on body "**********" at bounding box center [756, 398] width 1512 height 795
click at [927, 182] on h2 "Edit Metadata" at bounding box center [756, 187] width 364 height 14
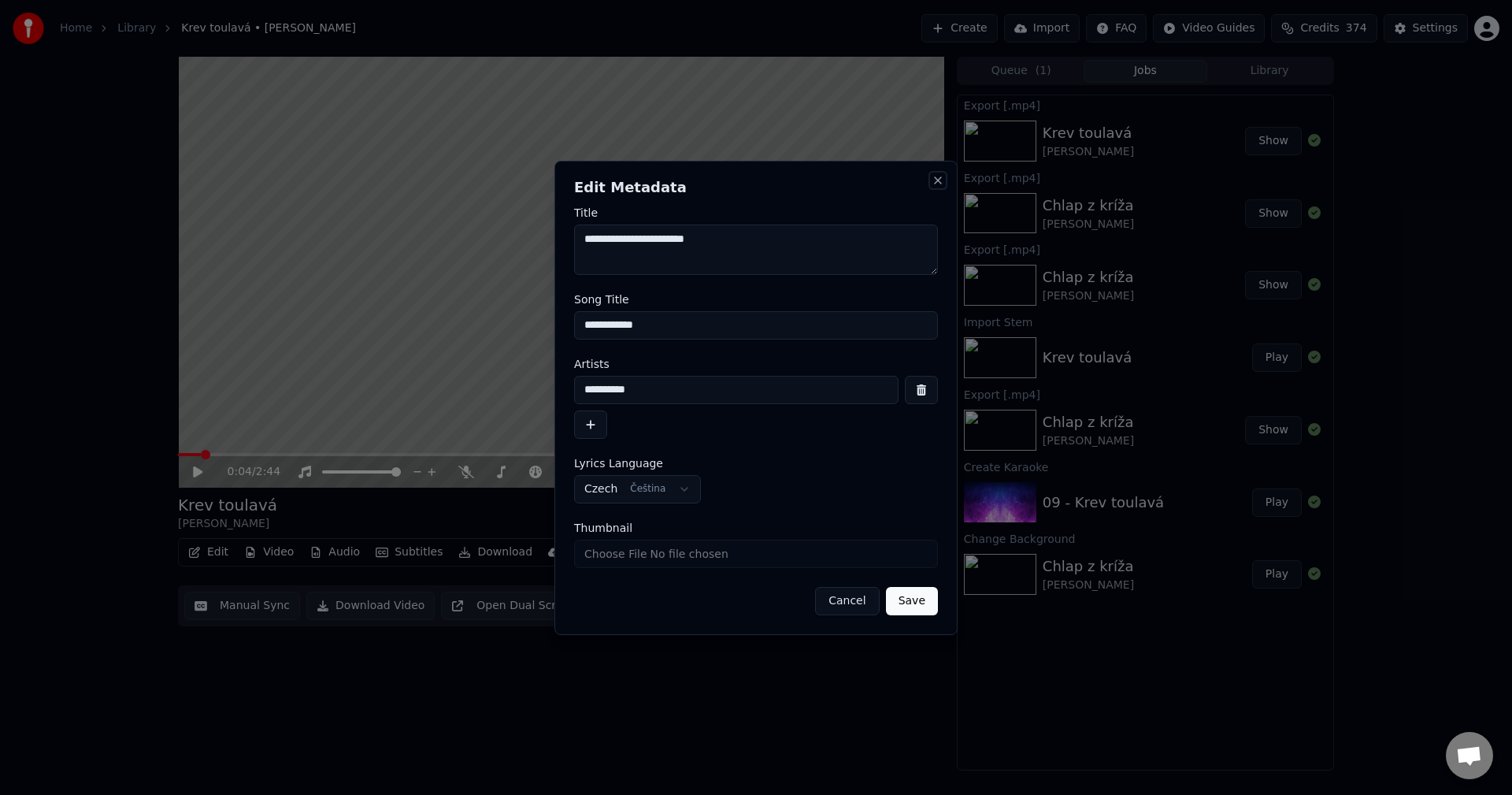
click at [935, 182] on button "Close" at bounding box center [937, 180] width 12 height 12
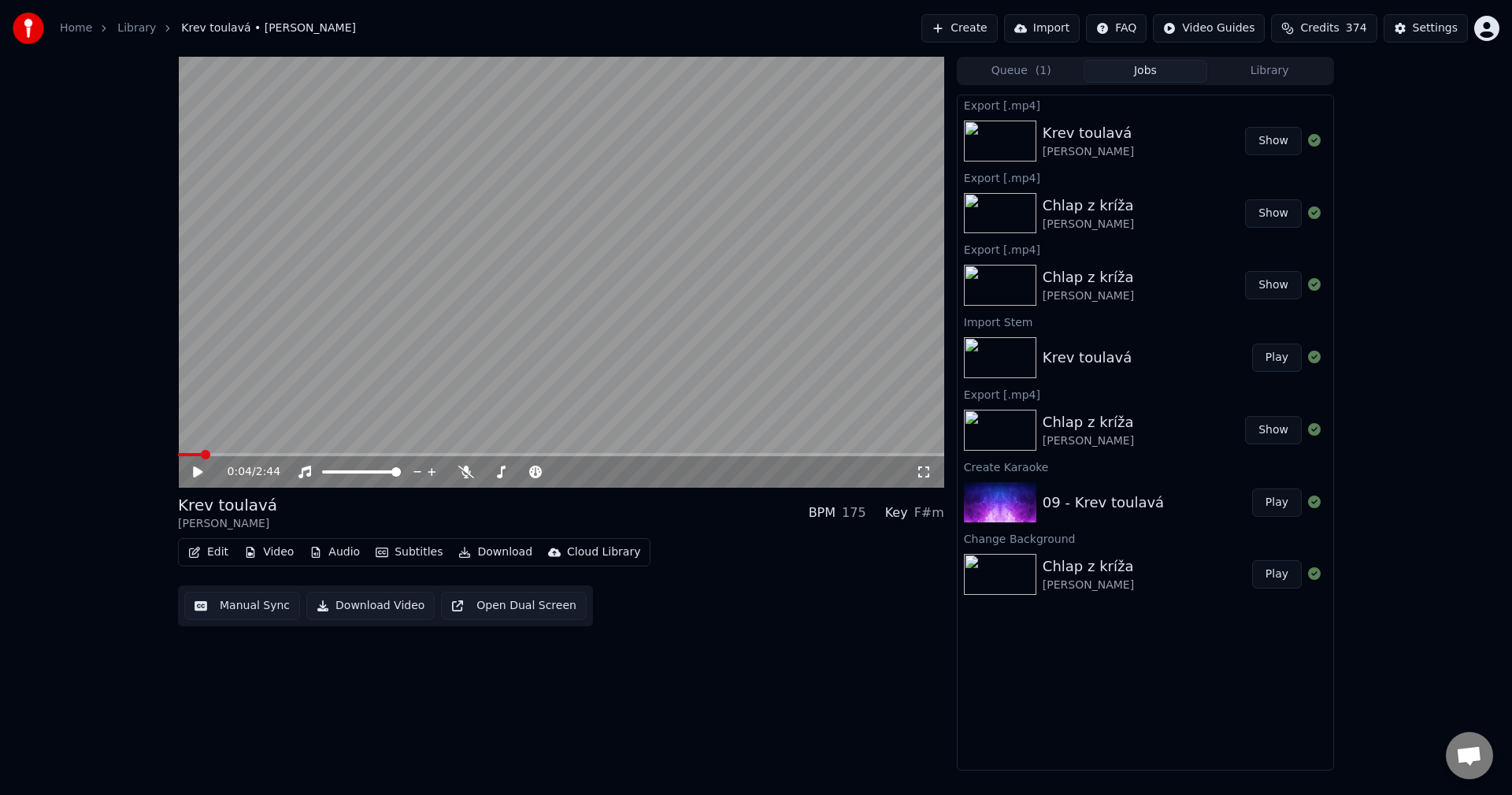
click at [283, 546] on button "Video" at bounding box center [269, 552] width 62 height 22
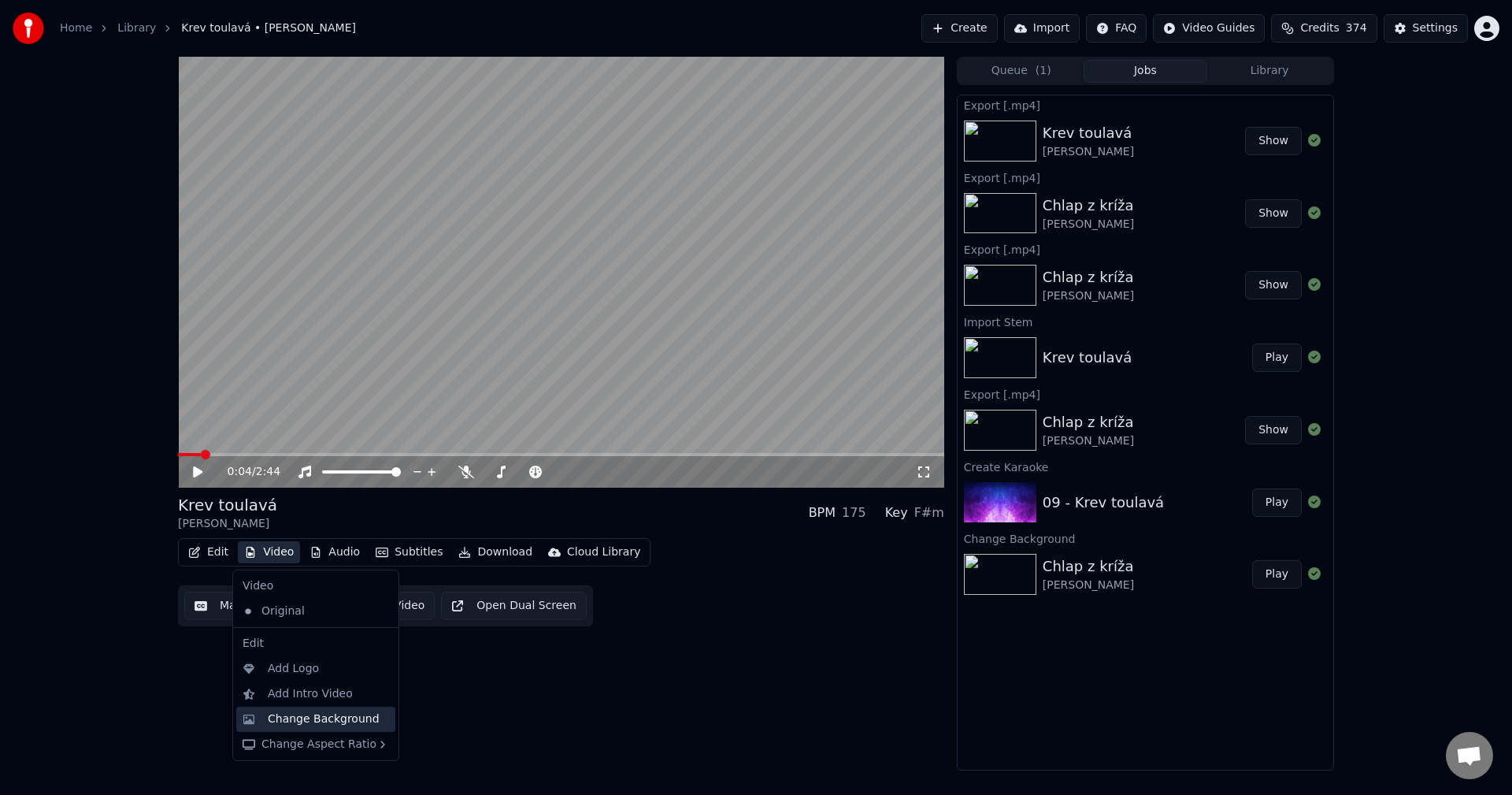
click at [318, 718] on div "Change Background" at bounding box center [323, 719] width 112 height 16
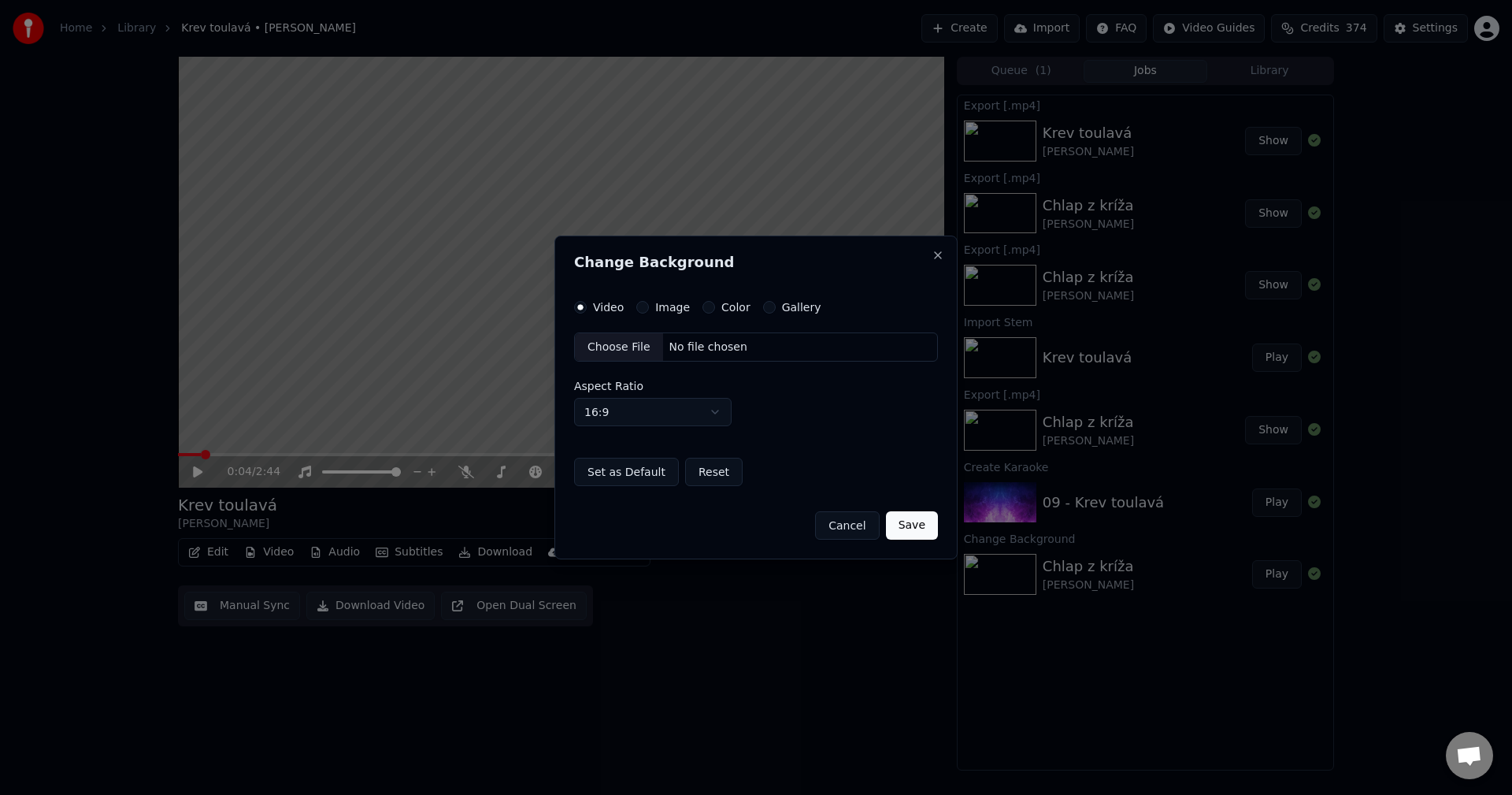
click at [672, 306] on label "Image" at bounding box center [672, 307] width 34 height 11
click at [649, 306] on button "Image" at bounding box center [642, 307] width 12 height 12
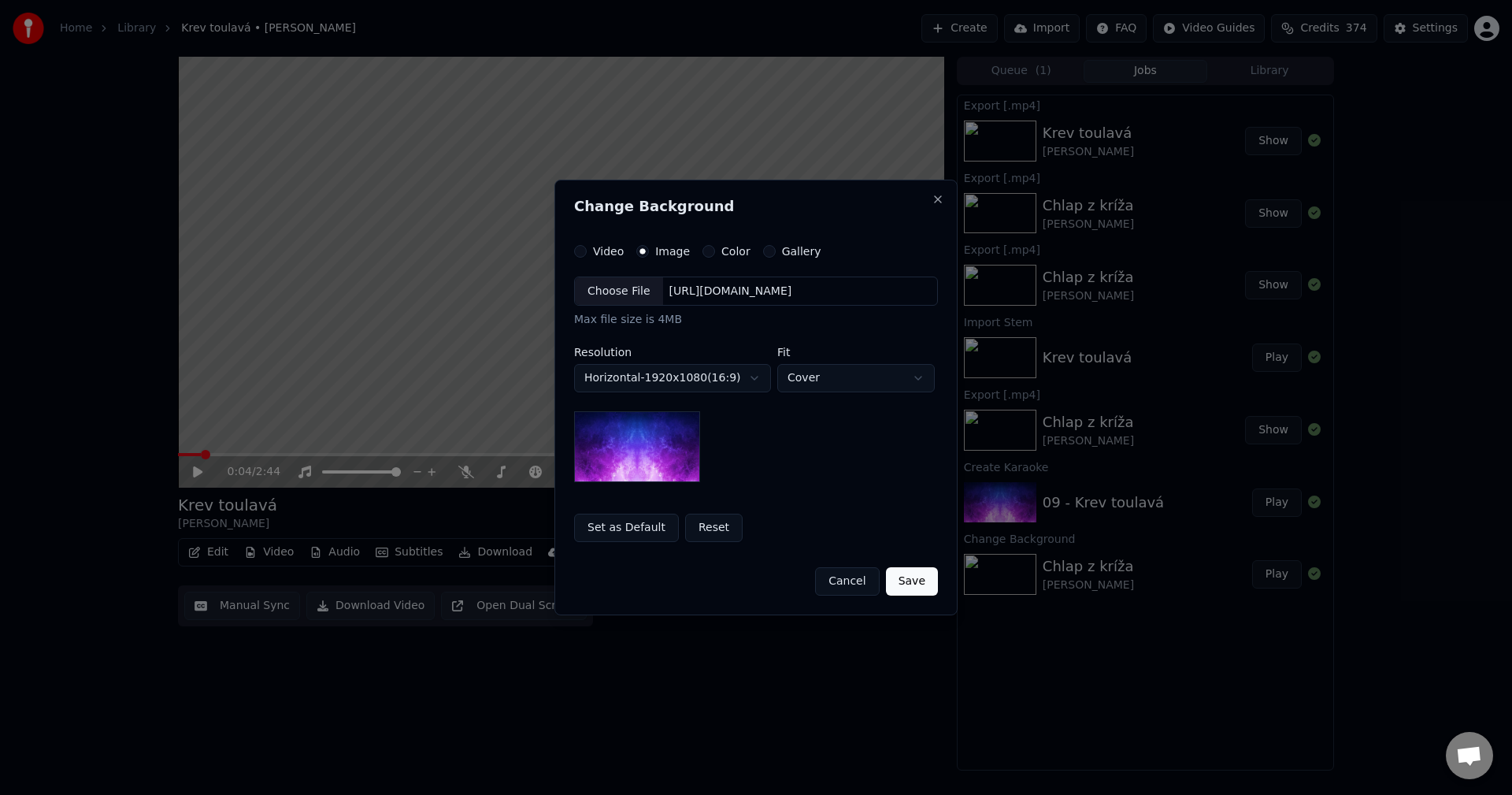
click at [742, 289] on div "[URL][DOMAIN_NAME]" at bounding box center [731, 291] width 136 height 16
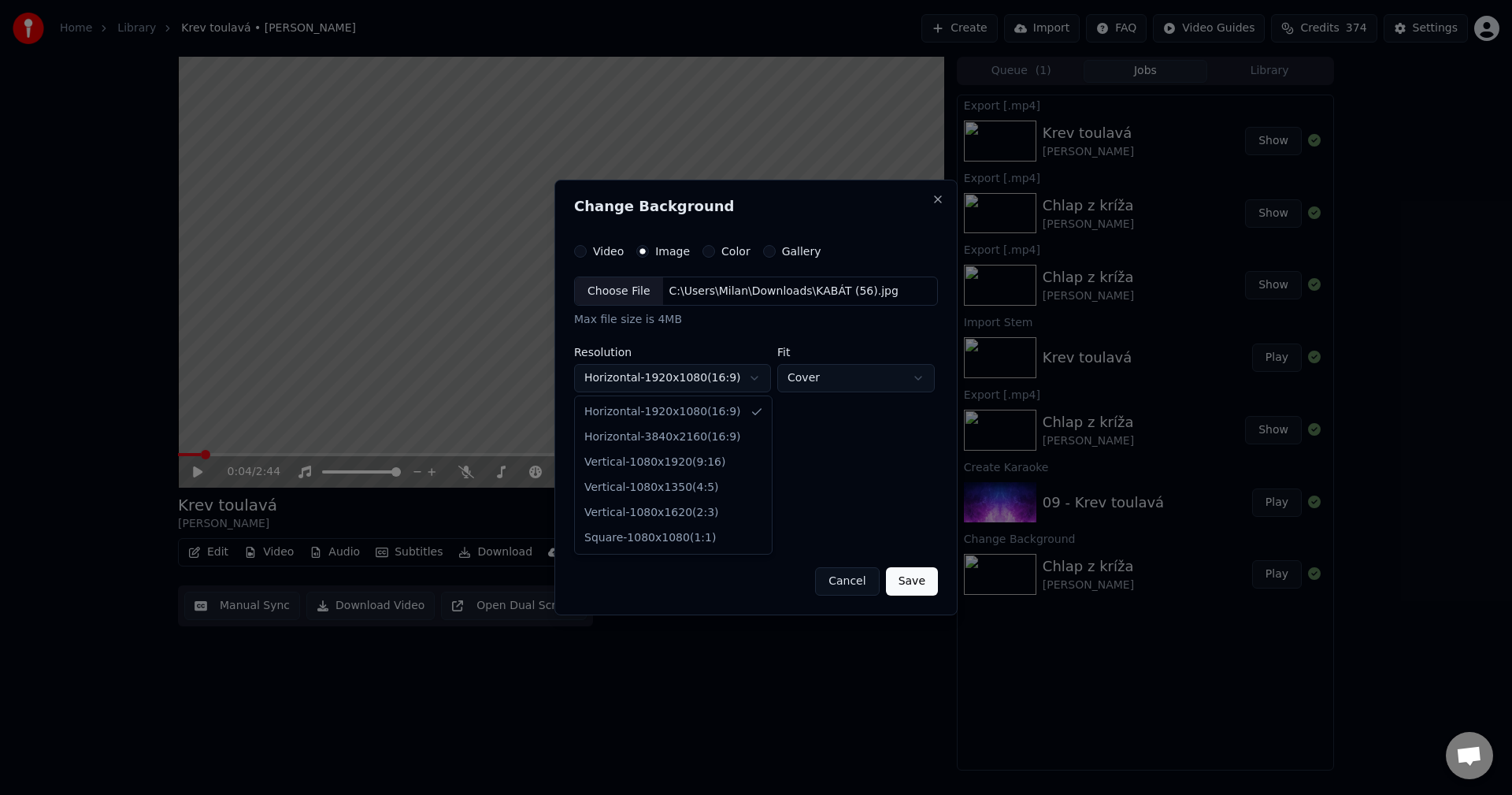
click at [729, 374] on body "**********" at bounding box center [756, 398] width 1512 height 795
select select "*********"
click at [917, 573] on button "Save" at bounding box center [913, 581] width 52 height 29
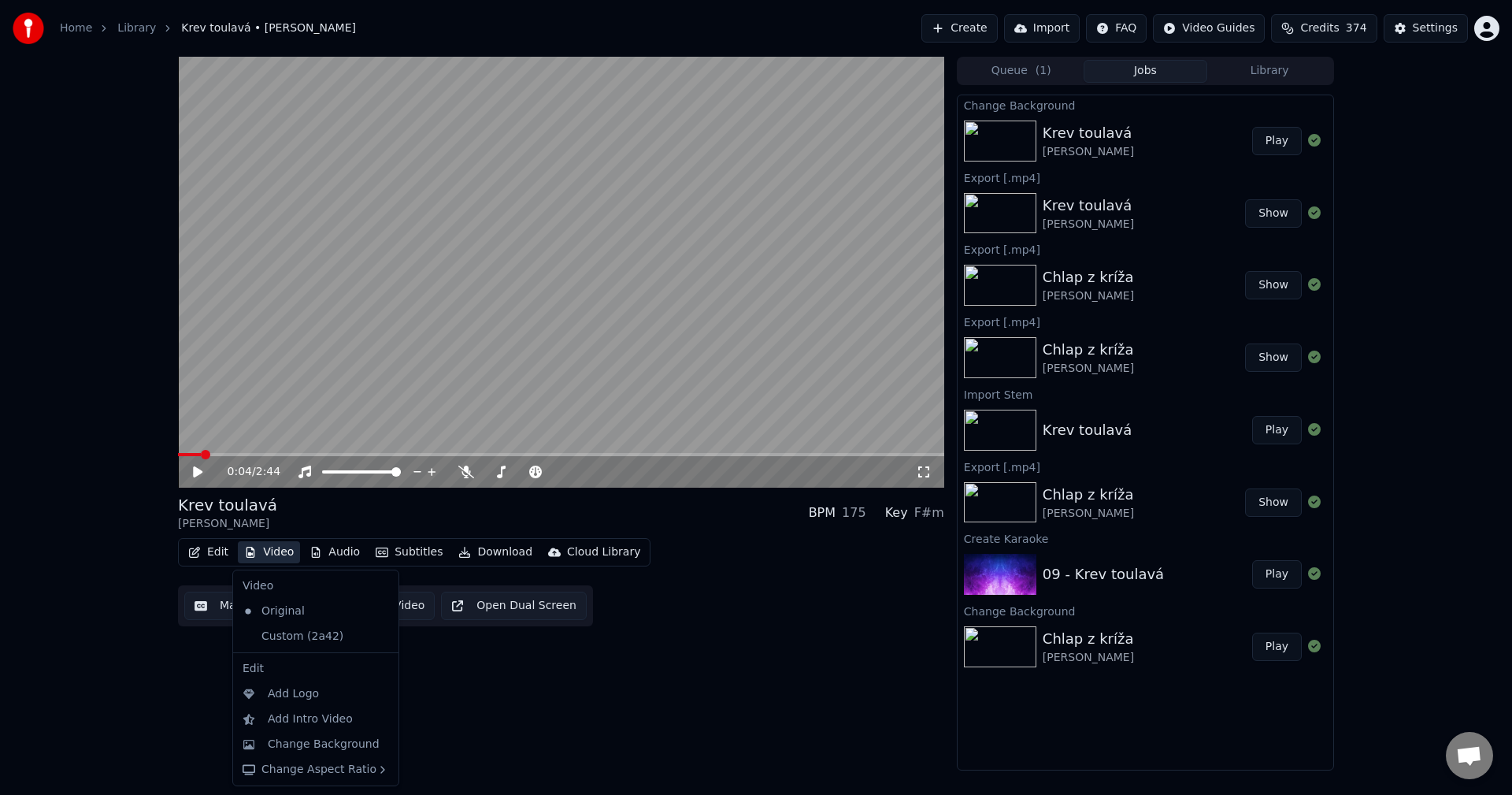
click at [280, 551] on button "Video" at bounding box center [269, 552] width 62 height 22
click at [285, 627] on div "Custom (2a42)" at bounding box center [304, 636] width 136 height 25
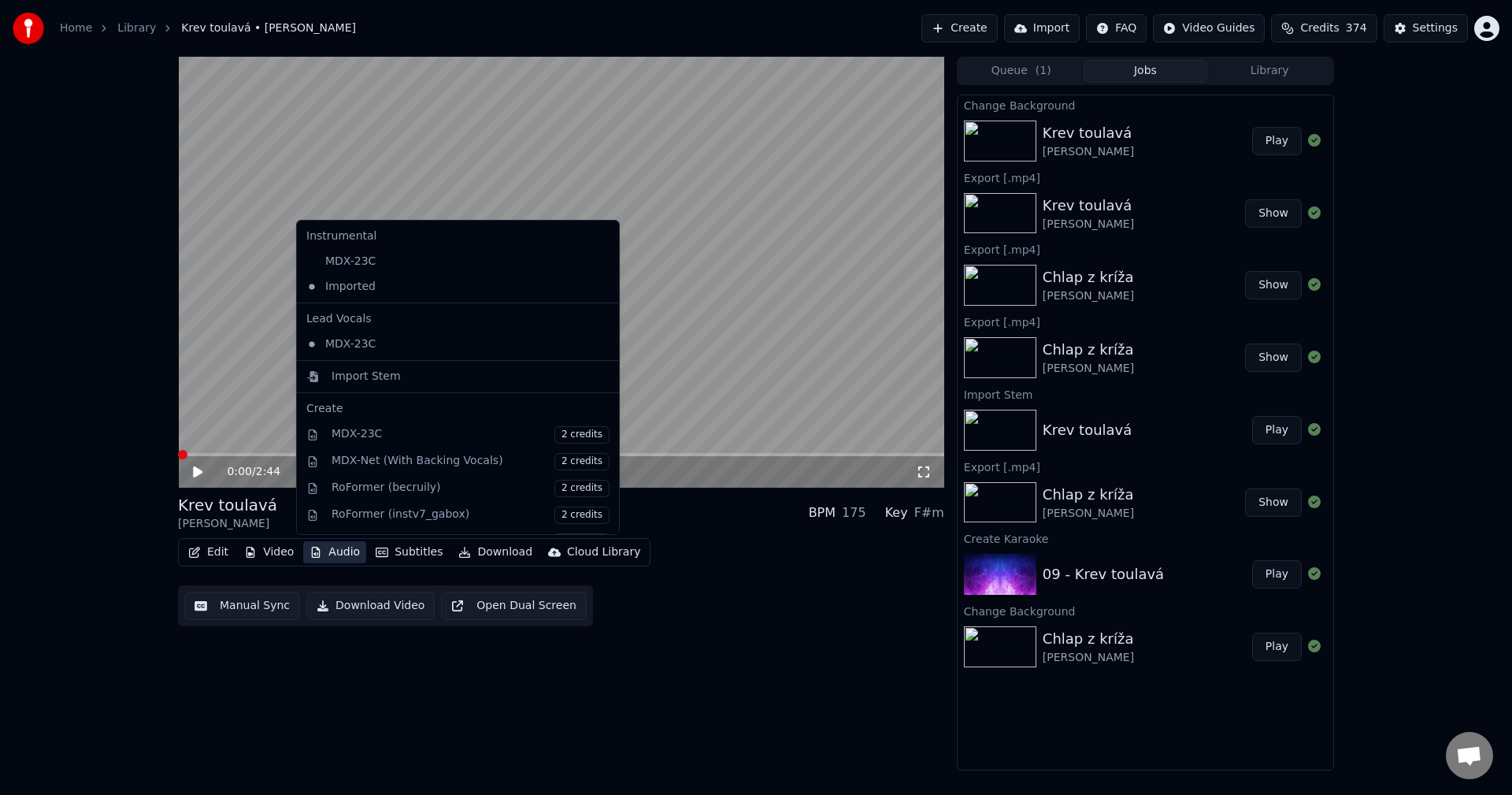
click at [343, 549] on button "Audio" at bounding box center [334, 552] width 63 height 22
click at [370, 263] on div "MDX-23C" at bounding box center [446, 261] width 292 height 25
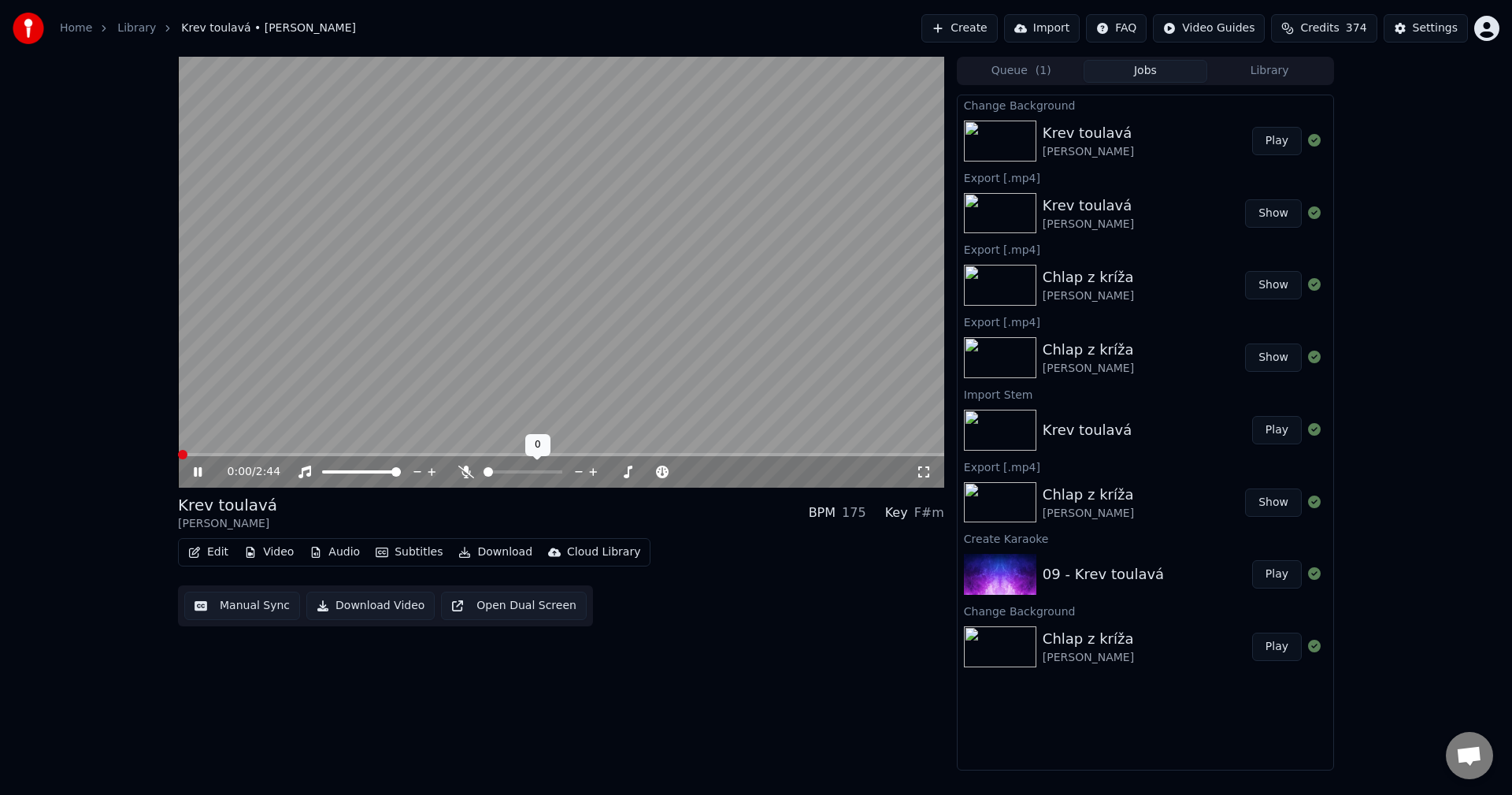
click at [471, 474] on icon at bounding box center [466, 471] width 16 height 12
click at [203, 473] on icon at bounding box center [209, 471] width 37 height 12
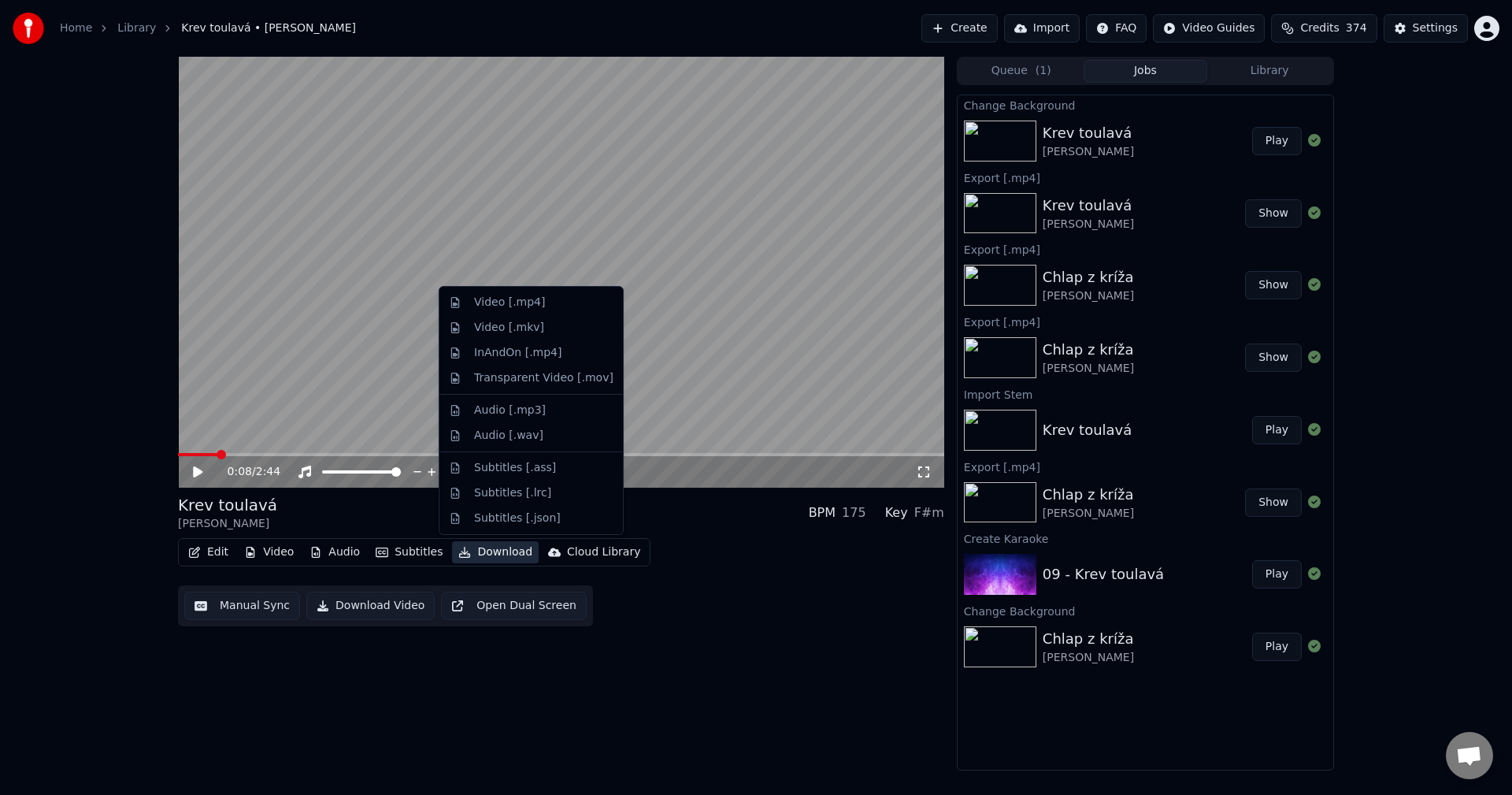
click at [491, 548] on button "Download" at bounding box center [496, 552] width 87 height 22
click at [530, 298] on div "Video [.mp4]" at bounding box center [509, 302] width 71 height 16
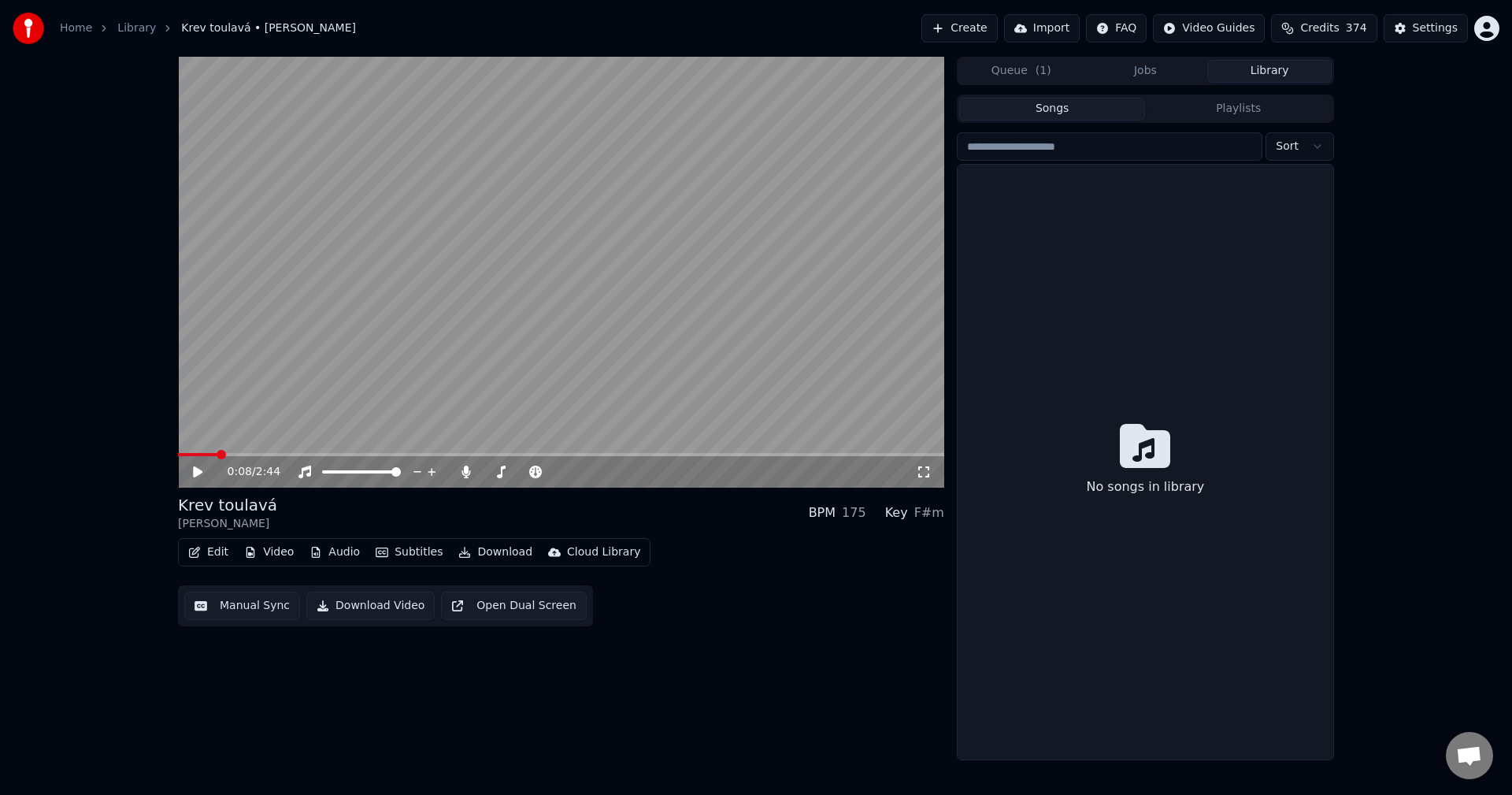
click at [1270, 74] on button "Library" at bounding box center [1269, 71] width 124 height 23
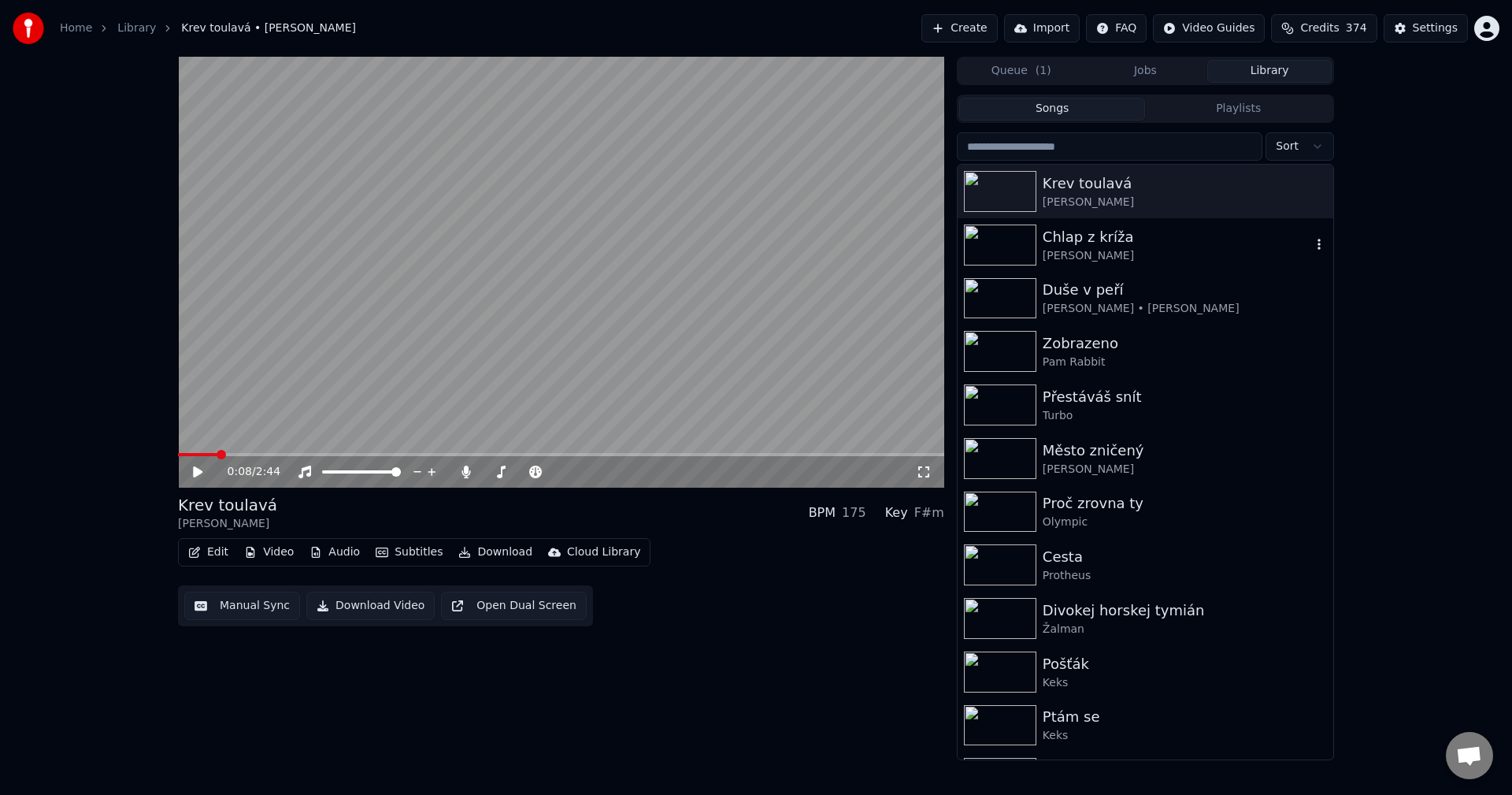
click at [994, 236] on img at bounding box center [1000, 245] width 73 height 41
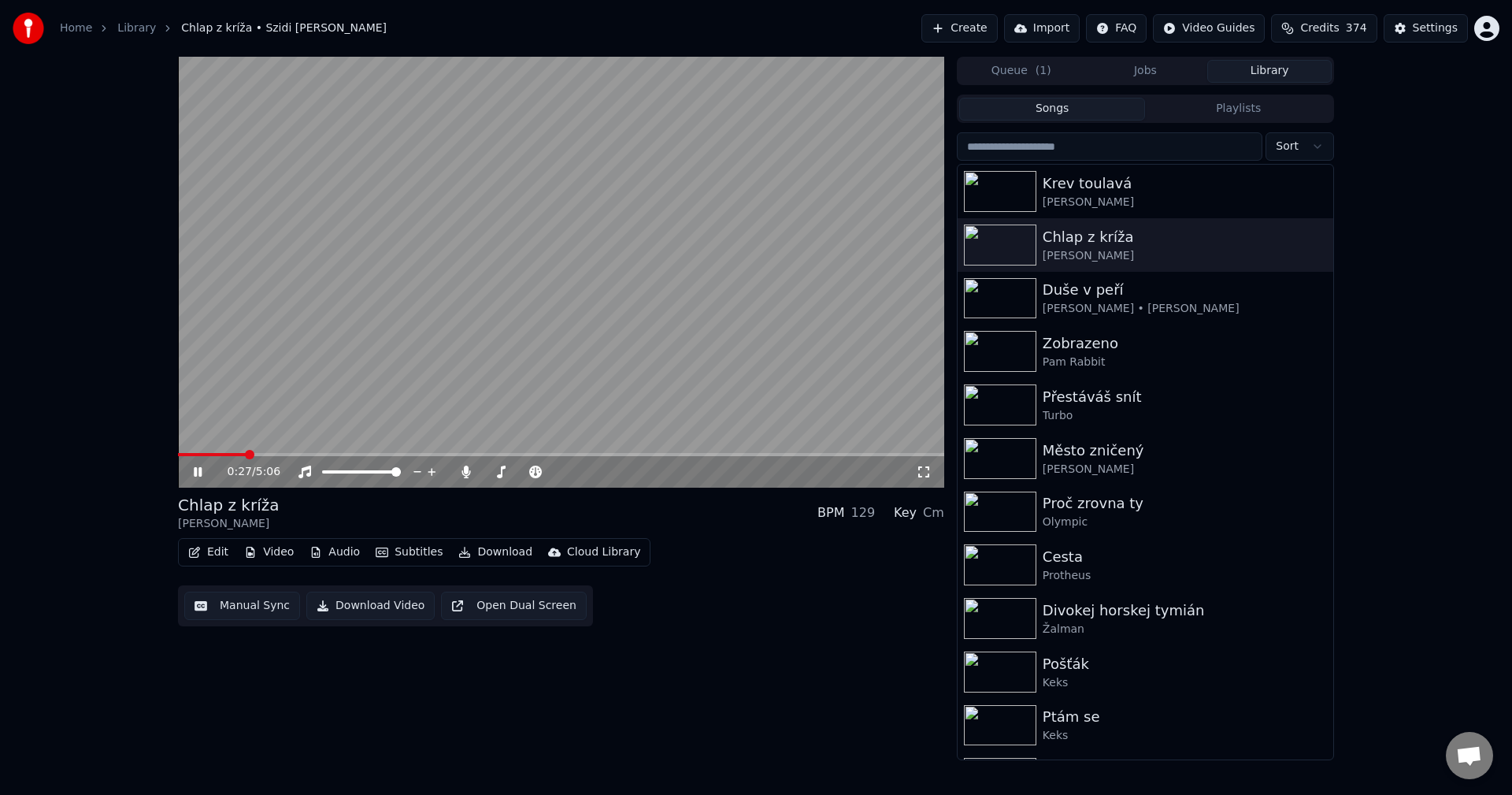
click at [246, 453] on span at bounding box center [561, 455] width 766 height 3
click at [200, 471] on icon at bounding box center [198, 472] width 8 height 10
click at [1092, 295] on div "Duše v peří" at bounding box center [1177, 290] width 268 height 22
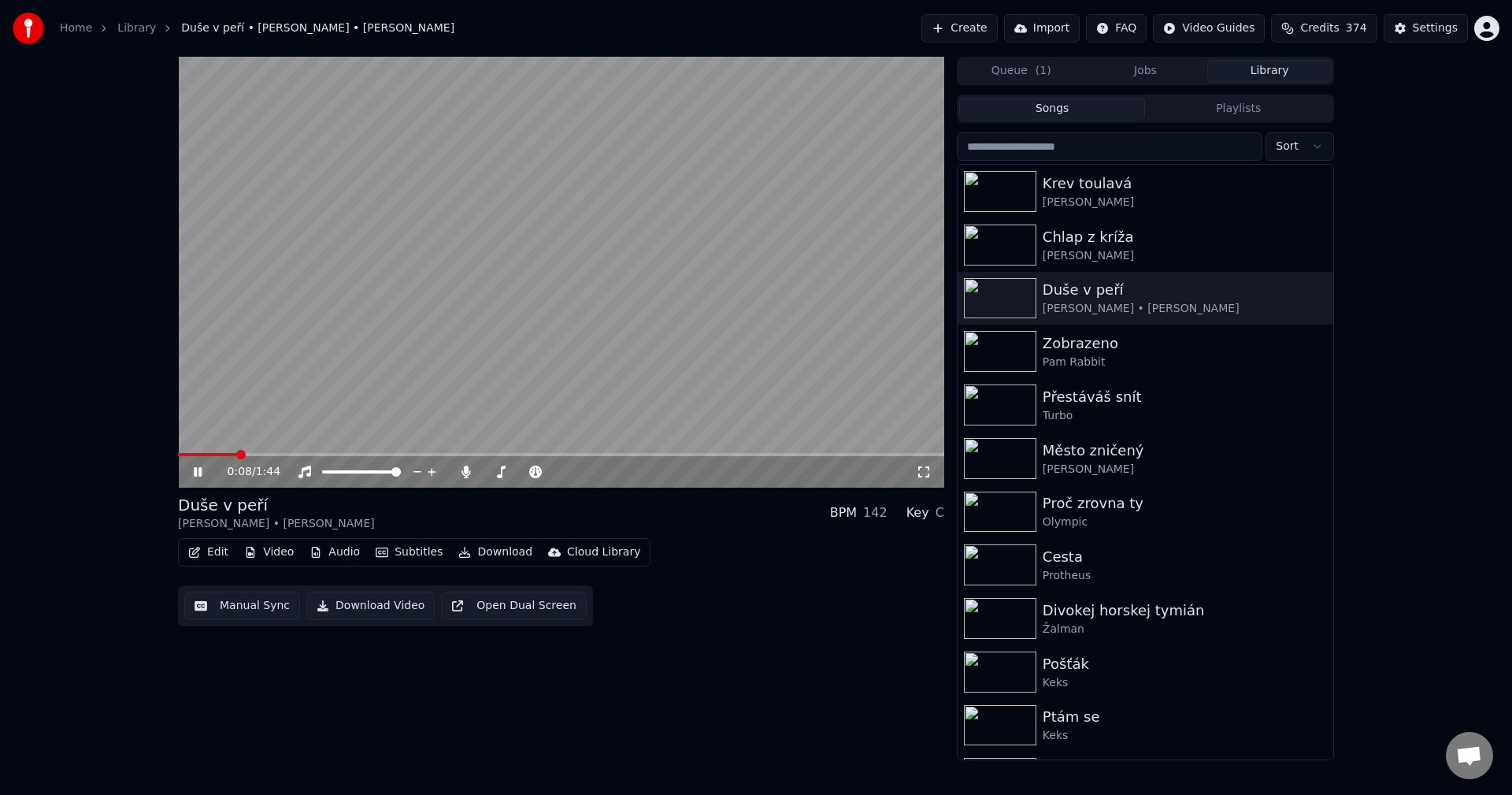
click at [235, 456] on span at bounding box center [561, 455] width 766 height 3
click at [196, 484] on div "0:14 / 1:44" at bounding box center [561, 472] width 766 height 32
click at [186, 470] on div "0:20 / 1:44" at bounding box center [561, 471] width 754 height 16
click at [199, 474] on icon at bounding box center [209, 471] width 37 height 12
